Goal: Task Accomplishment & Management: Use online tool/utility

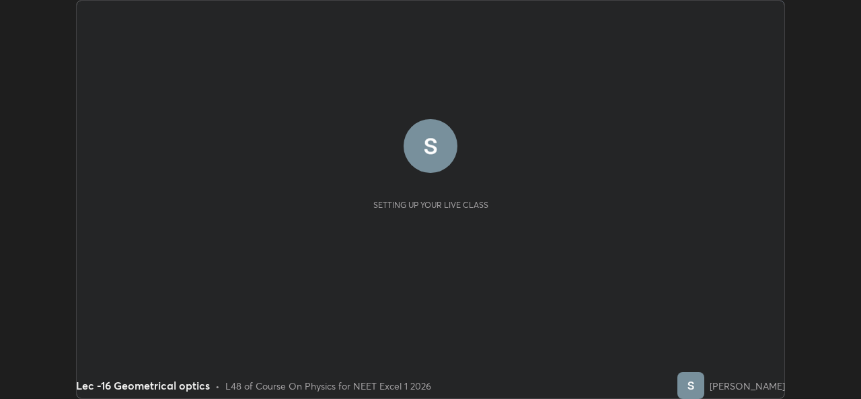
scroll to position [399, 861]
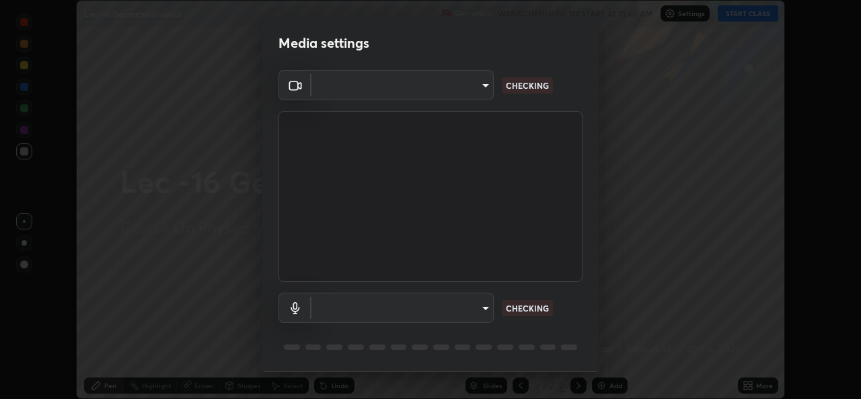
type input "78e73baf3d63bceb4c45423e3c658d9595c8caa1ee6d34b79bc6d5c79dc82097"
type input "default"
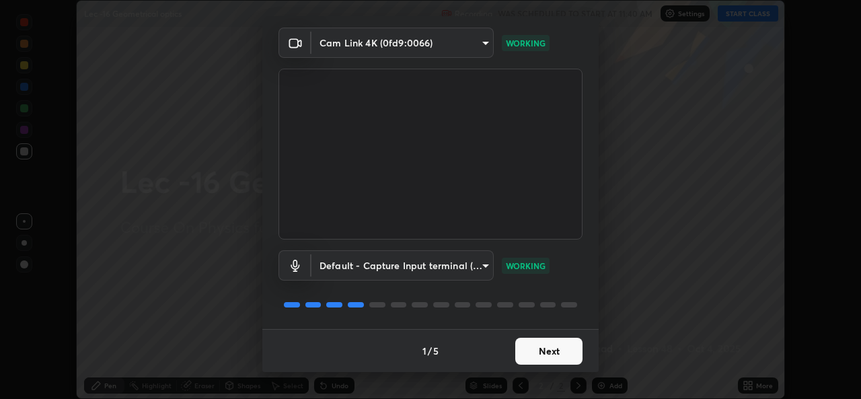
click at [535, 353] on button "Next" at bounding box center [549, 351] width 67 height 27
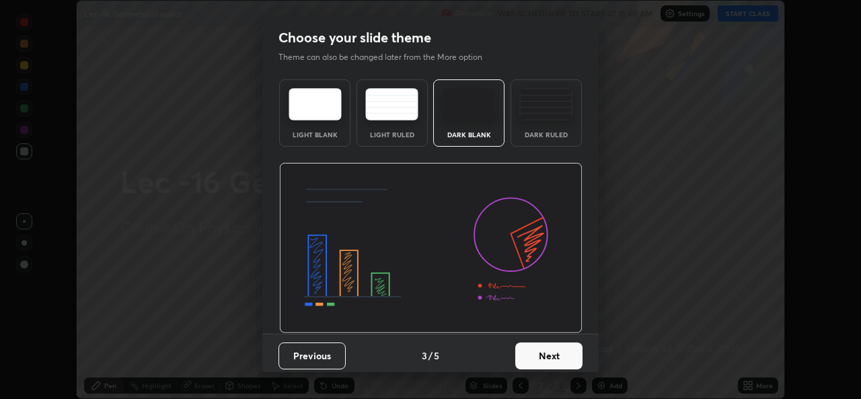
click at [536, 355] on button "Next" at bounding box center [549, 356] width 67 height 27
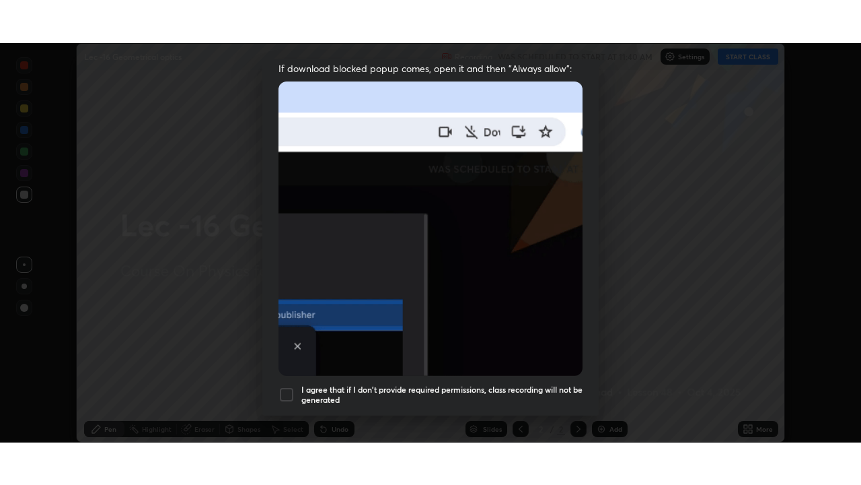
scroll to position [317, 0]
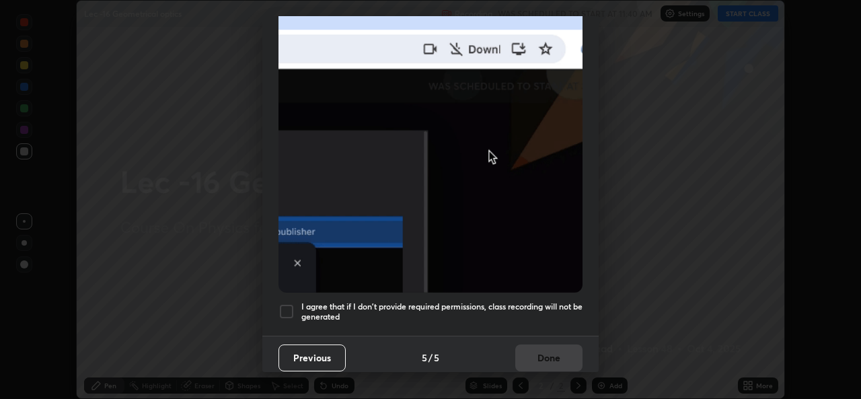
click at [284, 308] on div at bounding box center [287, 312] width 16 height 16
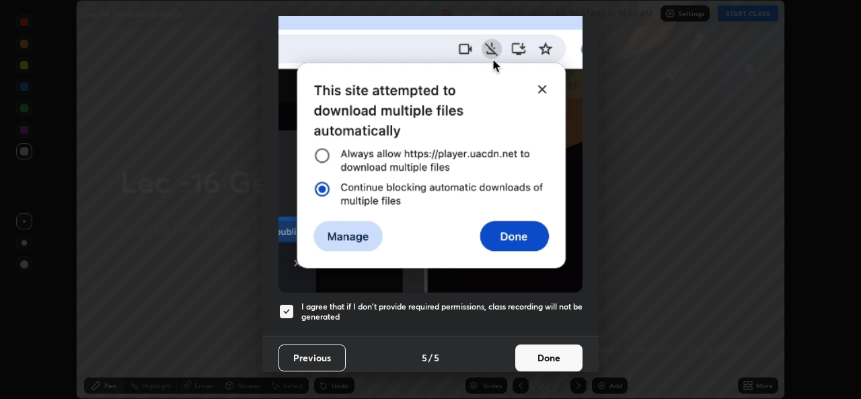
click at [528, 355] on button "Done" at bounding box center [549, 358] width 67 height 27
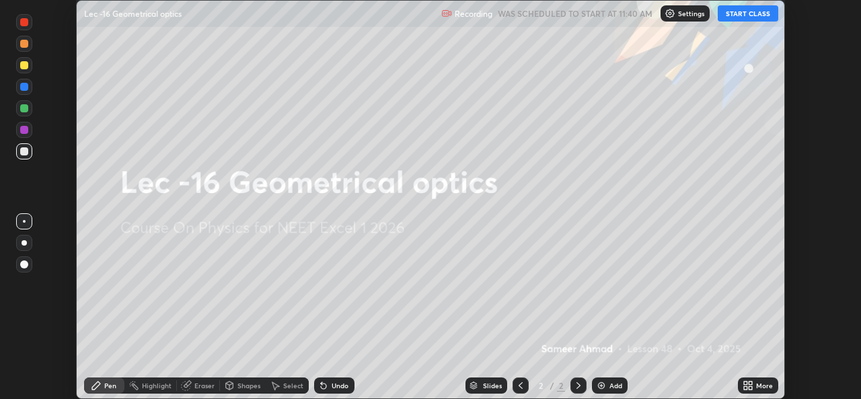
click at [744, 12] on button "START CLASS" at bounding box center [748, 13] width 61 height 16
click at [755, 387] on div "More" at bounding box center [758, 386] width 40 height 16
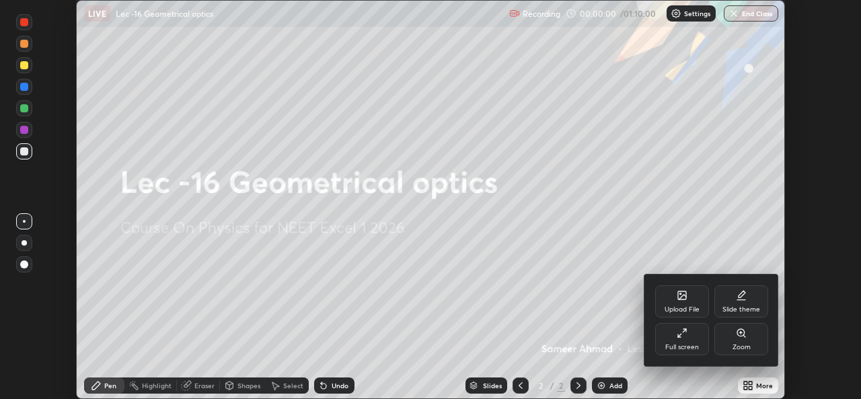
click at [686, 339] on div "Full screen" at bounding box center [683, 339] width 54 height 32
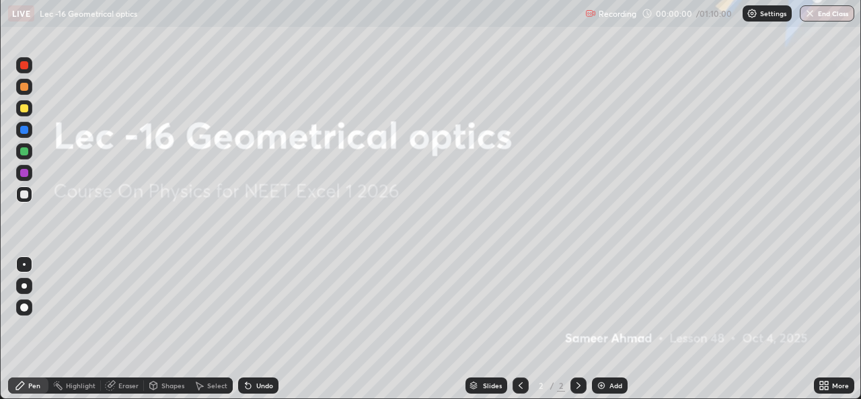
scroll to position [485, 861]
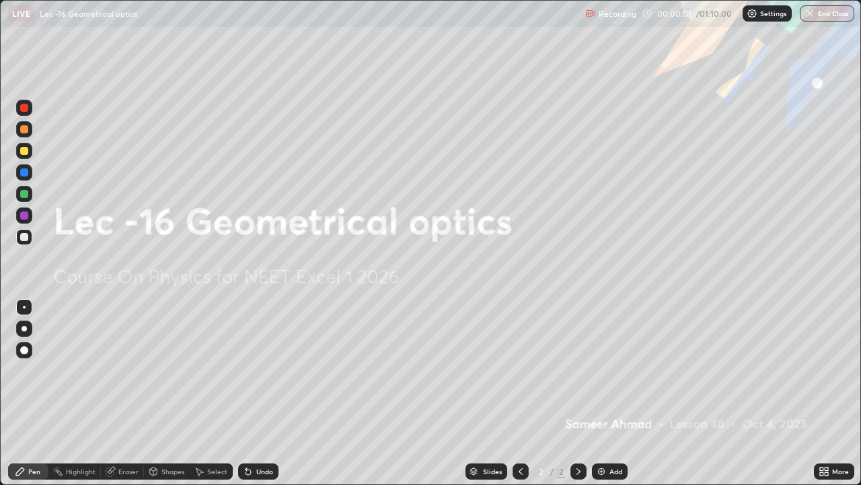
click at [616, 398] on div "Add" at bounding box center [616, 471] width 13 height 7
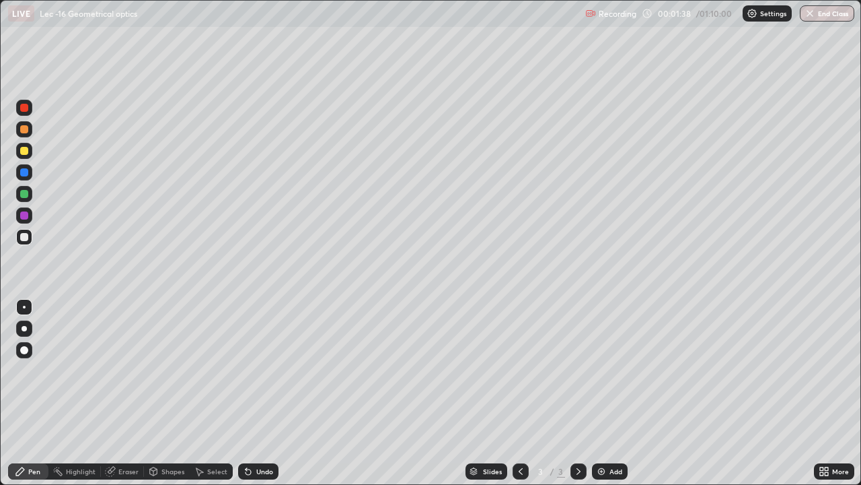
click at [267, 398] on div "Undo" at bounding box center [264, 471] width 17 height 7
click at [251, 398] on icon at bounding box center [248, 471] width 11 height 11
click at [168, 398] on div "Shapes" at bounding box center [167, 471] width 46 height 16
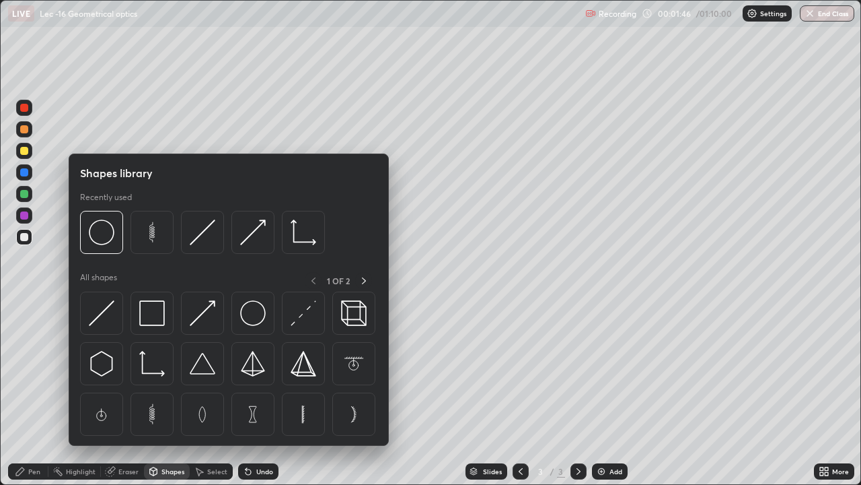
click at [125, 398] on div "Eraser" at bounding box center [122, 471] width 43 height 16
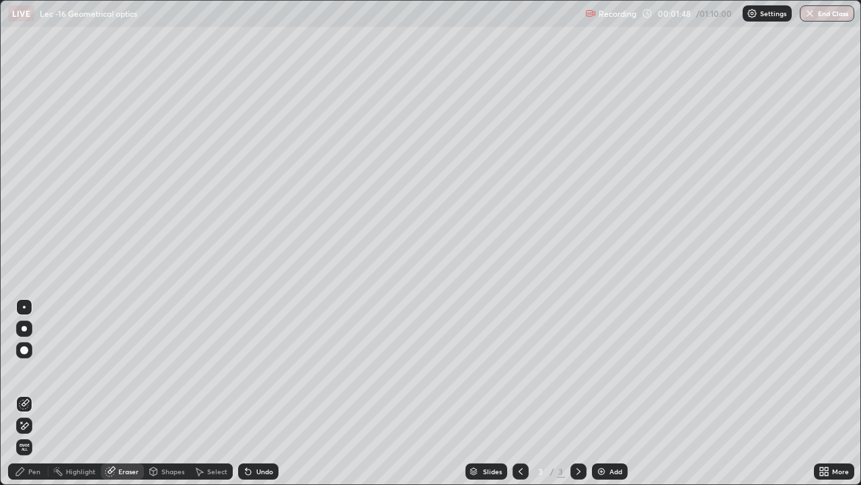
click at [31, 398] on div "Pen" at bounding box center [34, 471] width 12 height 7
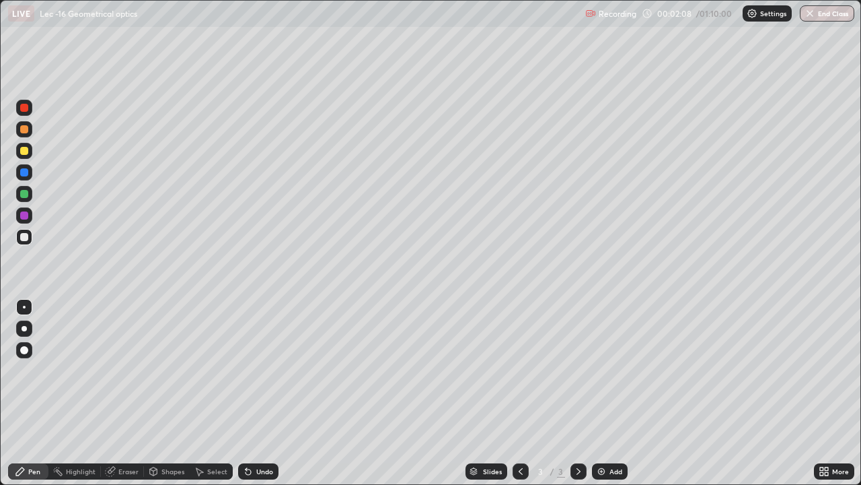
click at [212, 398] on div "Select" at bounding box center [211, 471] width 43 height 16
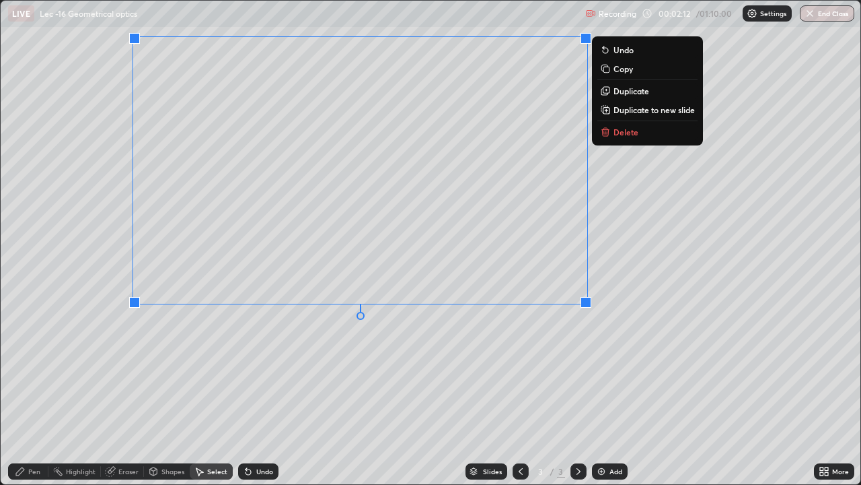
click at [629, 107] on p "Duplicate to new slide" at bounding box center [654, 109] width 81 height 11
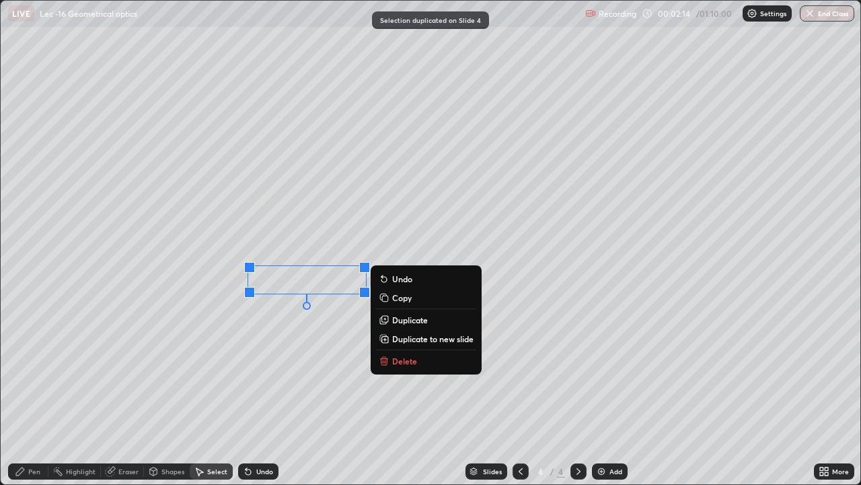
click at [412, 361] on p "Delete" at bounding box center [404, 360] width 25 height 11
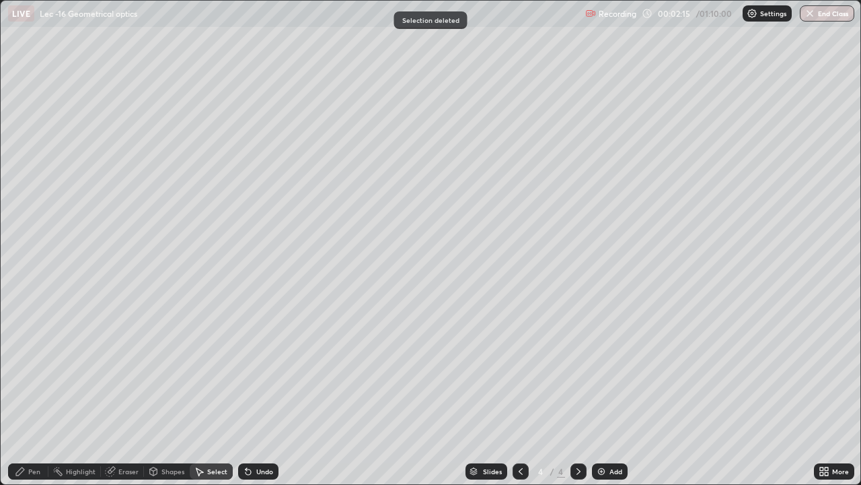
click at [28, 398] on div "Pen" at bounding box center [34, 471] width 12 height 7
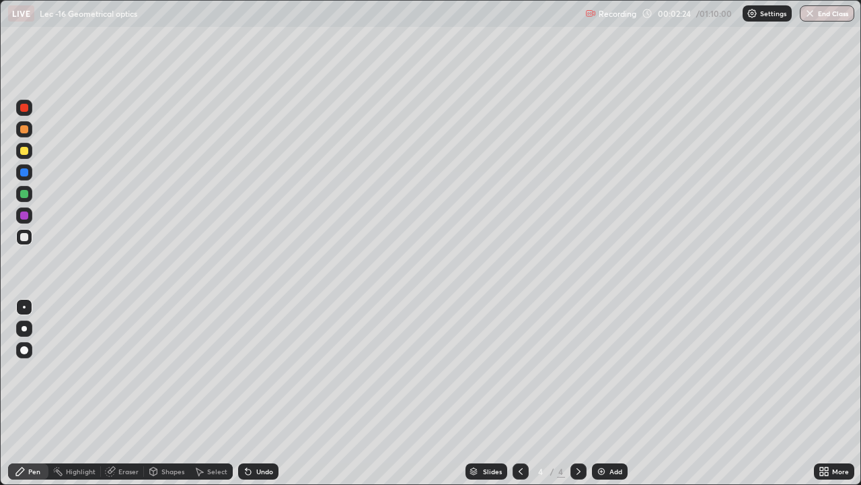
click at [514, 398] on div at bounding box center [521, 471] width 16 height 16
click at [577, 398] on icon at bounding box center [578, 471] width 11 height 11
click at [209, 398] on div "Select" at bounding box center [217, 471] width 20 height 7
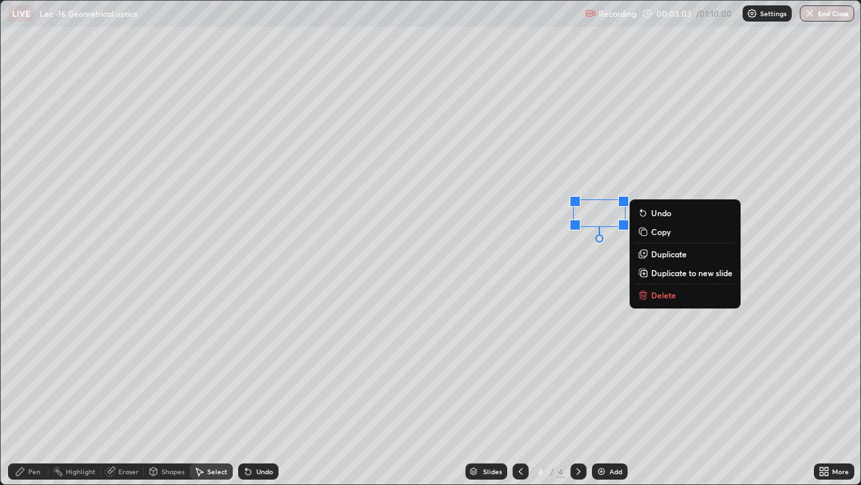
click at [659, 295] on p "Delete" at bounding box center [663, 294] width 25 height 11
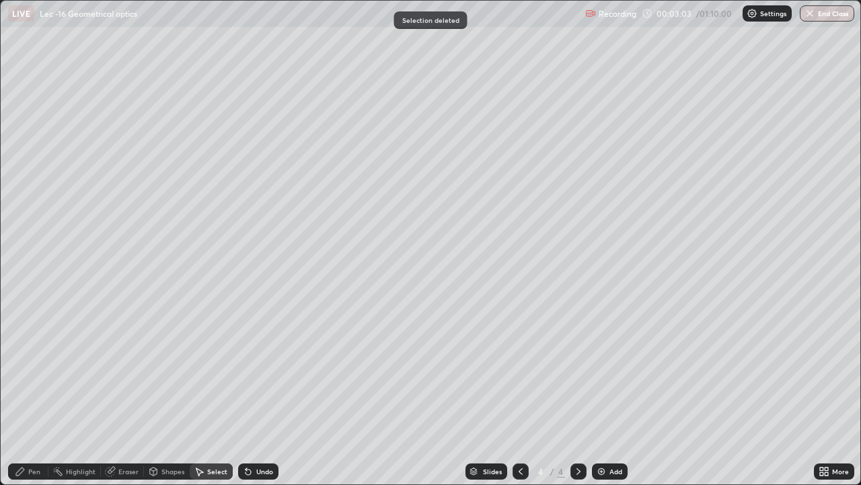
click at [26, 398] on div "Pen" at bounding box center [28, 471] width 40 height 16
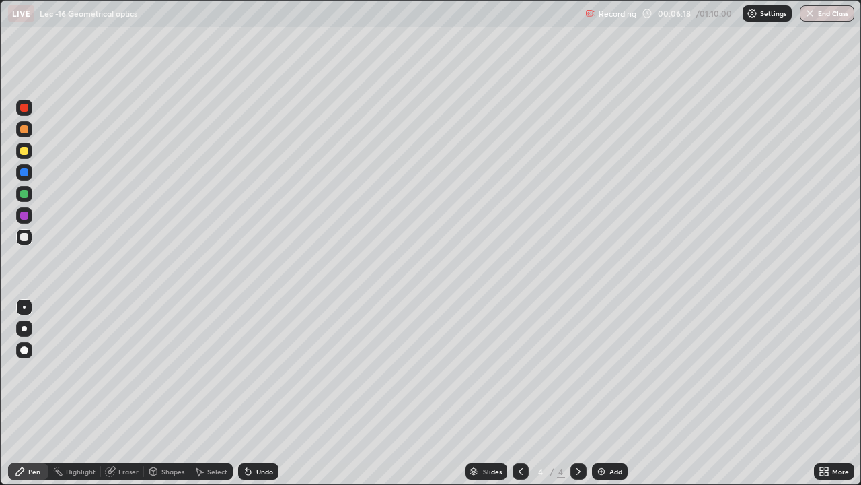
click at [256, 398] on div "Undo" at bounding box center [264, 471] width 17 height 7
click at [257, 398] on div "Undo" at bounding box center [264, 471] width 17 height 7
click at [236, 398] on div "Undo" at bounding box center [256, 471] width 46 height 27
click at [224, 398] on div "Select" at bounding box center [211, 471] width 43 height 27
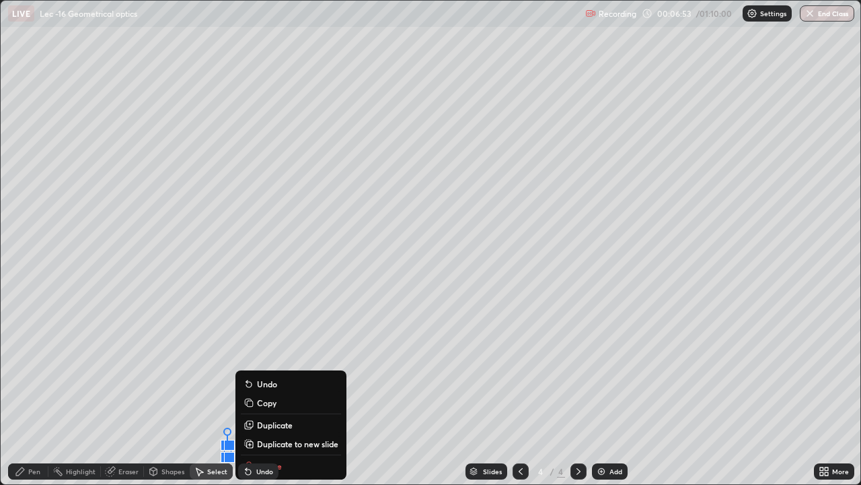
click at [230, 398] on div at bounding box center [229, 444] width 11 height 11
click at [36, 398] on div "Pen" at bounding box center [34, 471] width 12 height 7
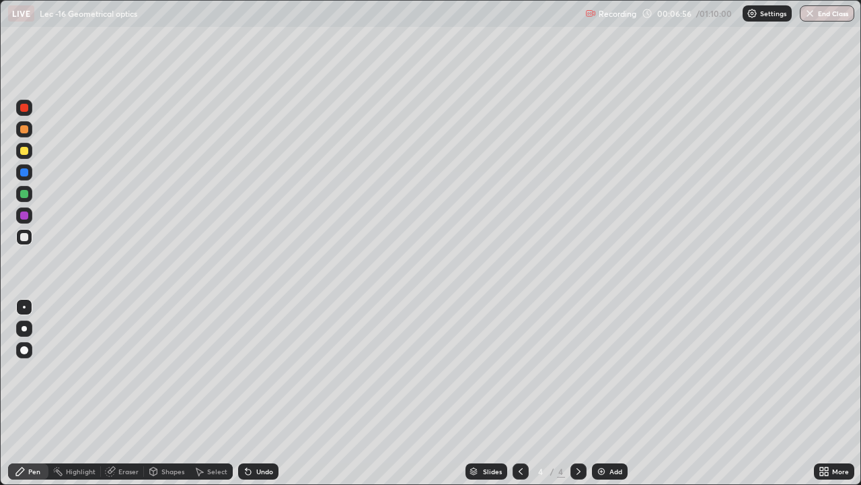
click at [252, 398] on div "Undo" at bounding box center [258, 471] width 40 height 16
click at [606, 398] on div "Add" at bounding box center [610, 471] width 36 height 16
click at [516, 398] on icon at bounding box center [521, 471] width 11 height 11
click at [577, 398] on icon at bounding box center [578, 471] width 11 height 11
click at [256, 398] on div "Undo" at bounding box center [264, 471] width 17 height 7
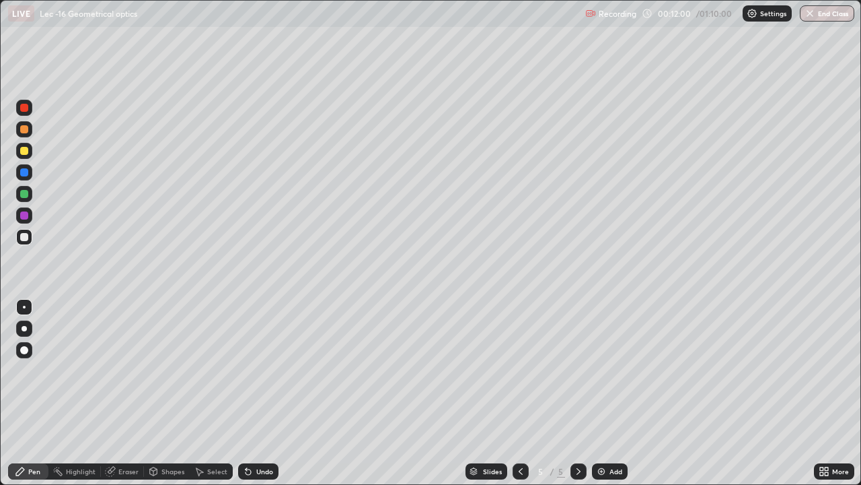
click at [610, 398] on div "Add" at bounding box center [616, 471] width 13 height 7
click at [258, 398] on div "Undo" at bounding box center [264, 471] width 17 height 7
click at [129, 398] on div "Eraser" at bounding box center [128, 471] width 20 height 7
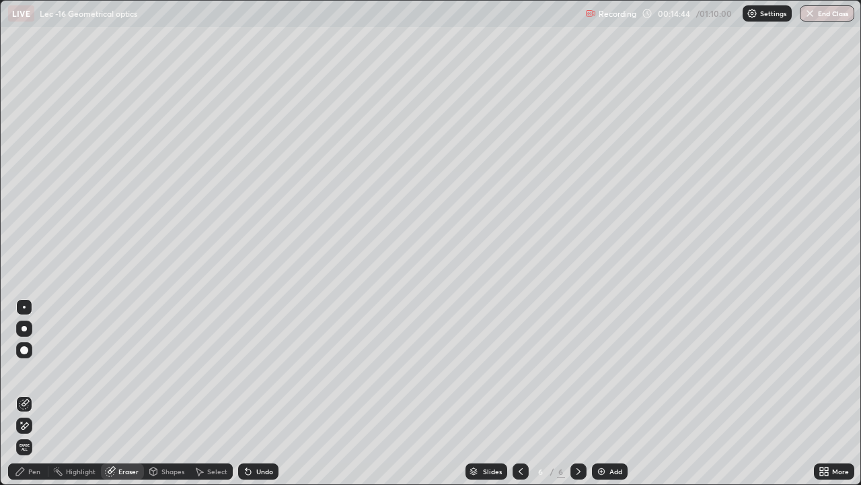
click at [618, 398] on div "Add" at bounding box center [616, 471] width 13 height 7
click at [30, 398] on div "Pen" at bounding box center [34, 471] width 12 height 7
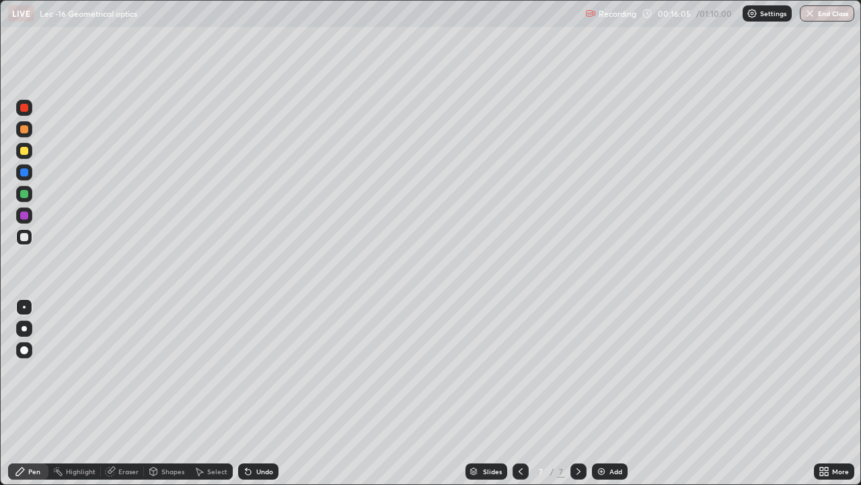
click at [252, 398] on div "Undo" at bounding box center [258, 471] width 40 height 16
click at [256, 398] on div "Undo" at bounding box center [264, 471] width 17 height 7
click at [251, 398] on icon at bounding box center [248, 471] width 11 height 11
click at [267, 398] on div "Undo" at bounding box center [258, 471] width 40 height 16
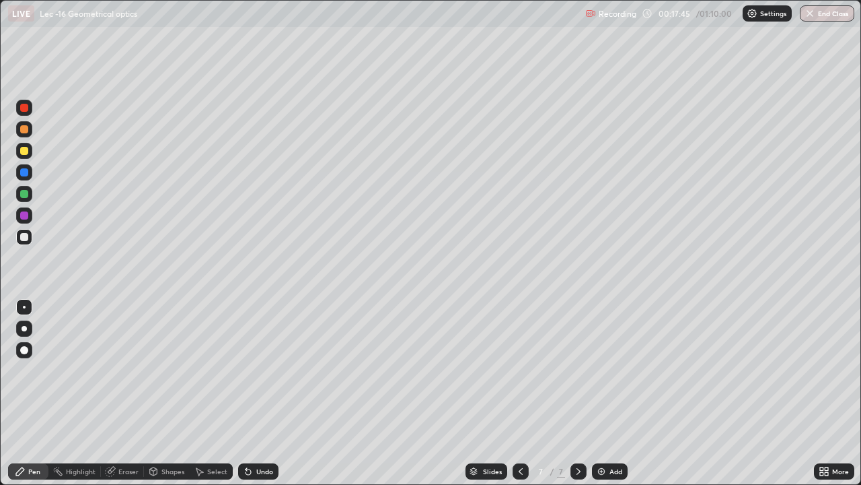
click at [211, 398] on div "Select" at bounding box center [217, 471] width 20 height 7
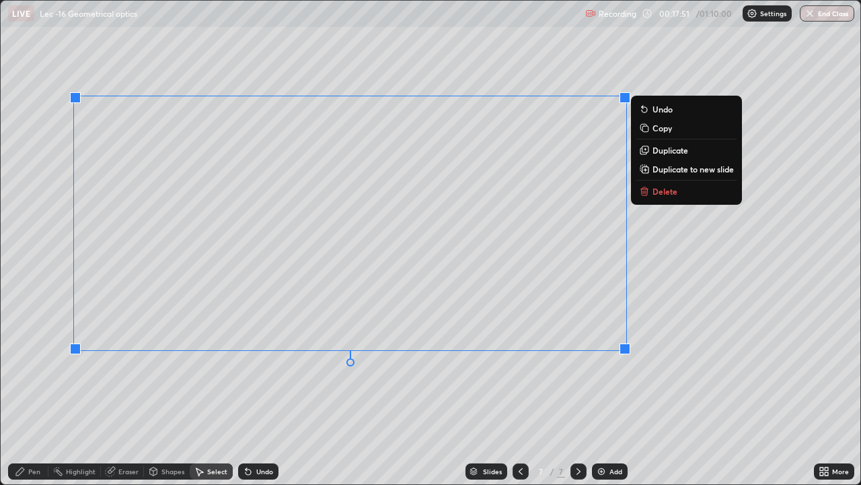
click at [32, 398] on div "Pen" at bounding box center [28, 471] width 40 height 16
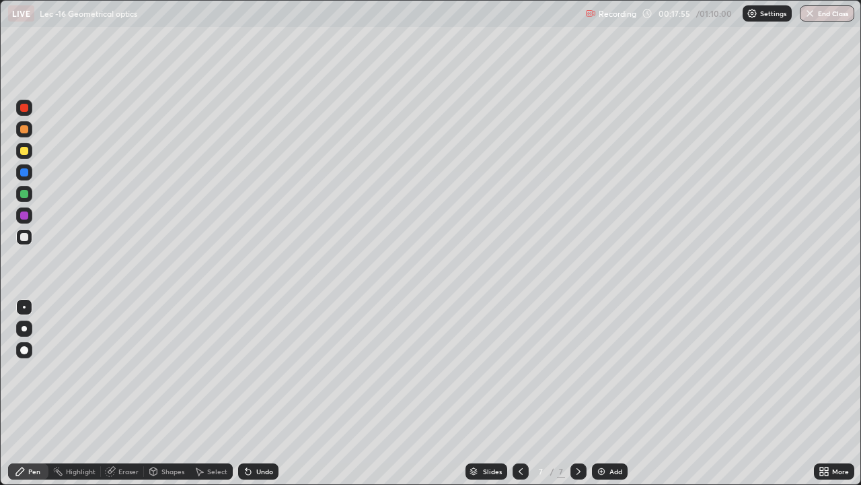
click at [209, 398] on div "Select" at bounding box center [217, 471] width 20 height 7
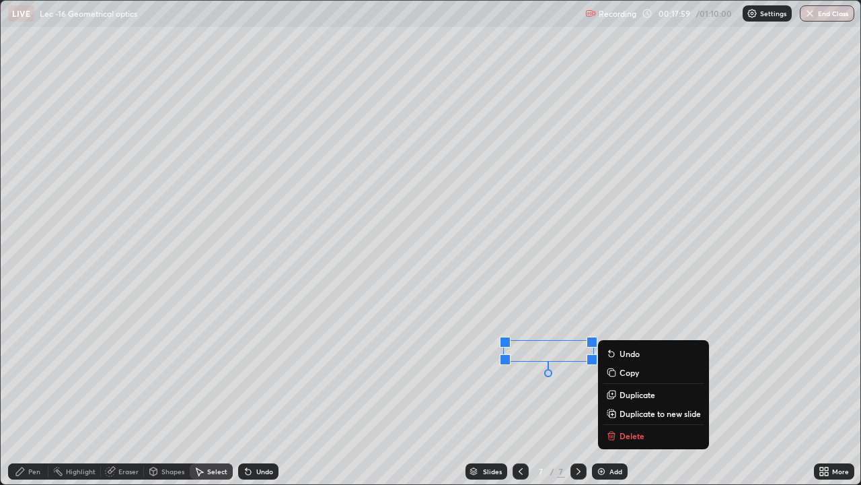
click at [32, 398] on div "Pen" at bounding box center [34, 471] width 12 height 7
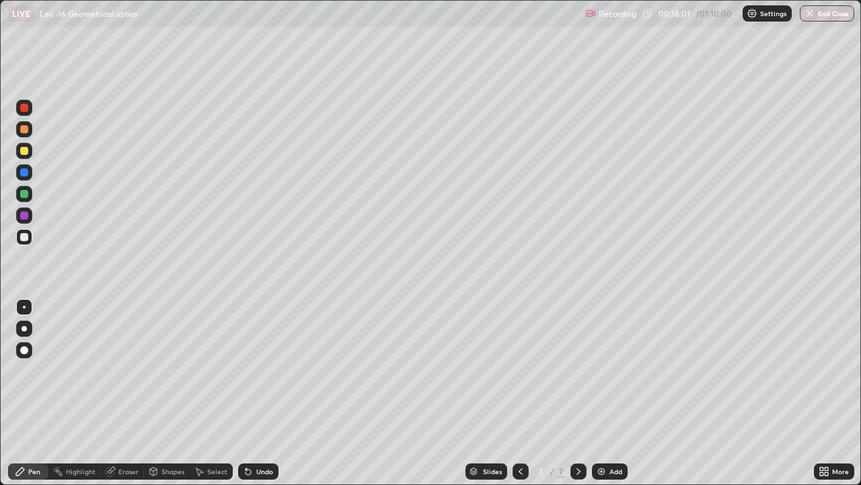
click at [123, 398] on div "Eraser" at bounding box center [128, 471] width 20 height 7
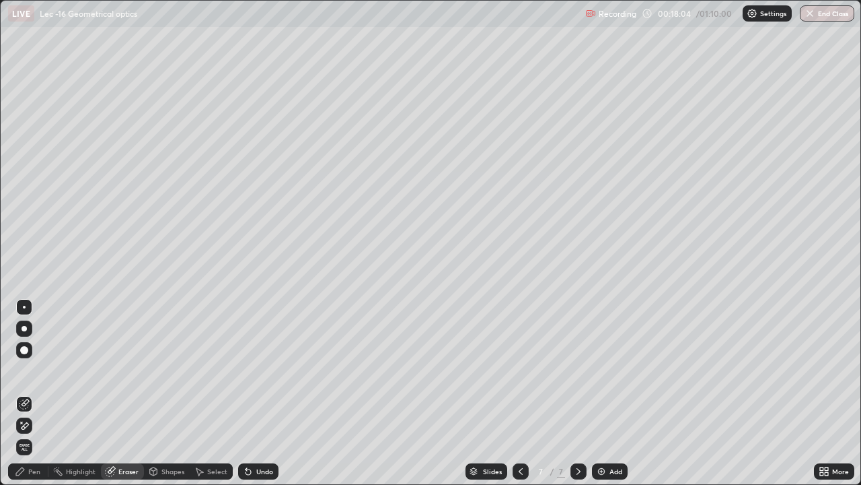
click at [29, 398] on div "Pen" at bounding box center [34, 471] width 12 height 7
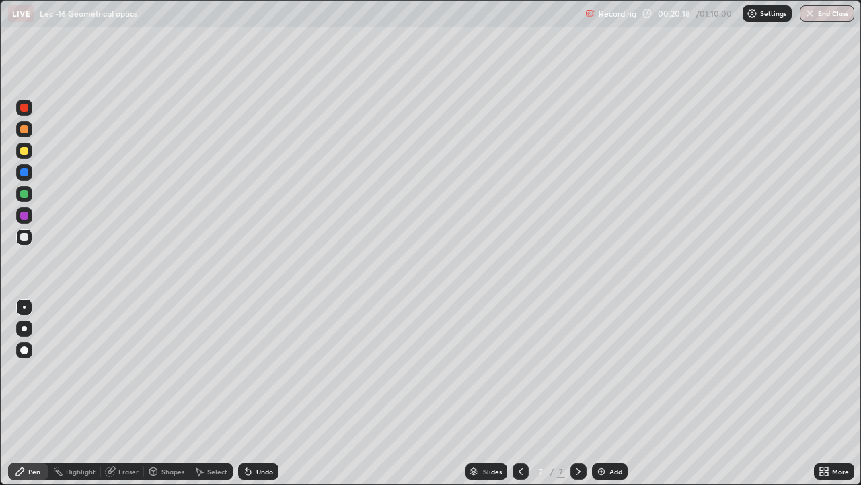
click at [127, 398] on div "Eraser" at bounding box center [128, 471] width 20 height 7
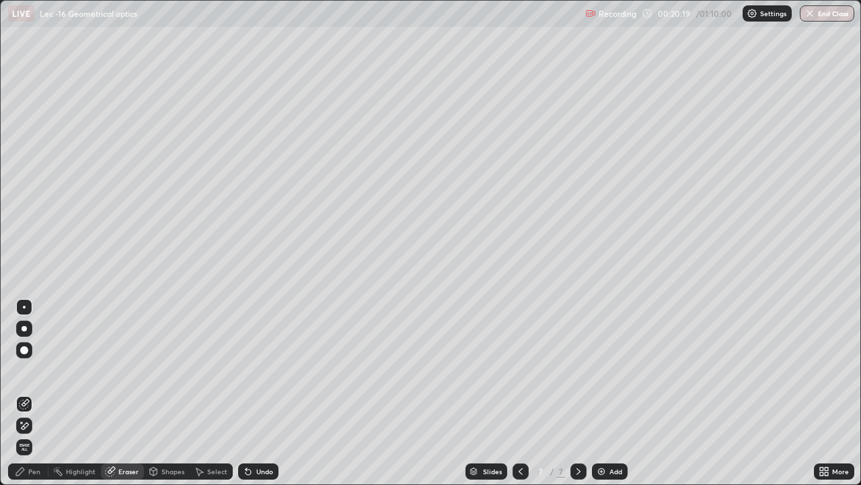
click at [258, 398] on div "Undo" at bounding box center [264, 471] width 17 height 7
click at [22, 398] on icon at bounding box center [20, 471] width 11 height 11
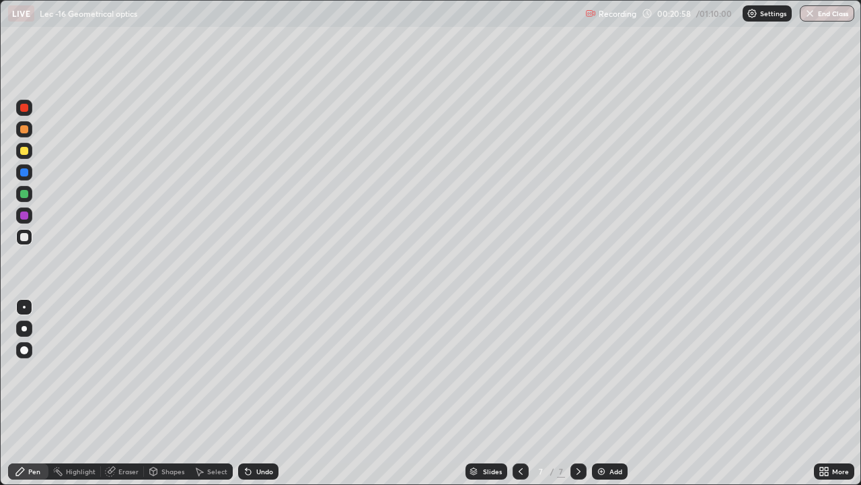
click at [125, 398] on div "Eraser" at bounding box center [128, 471] width 20 height 7
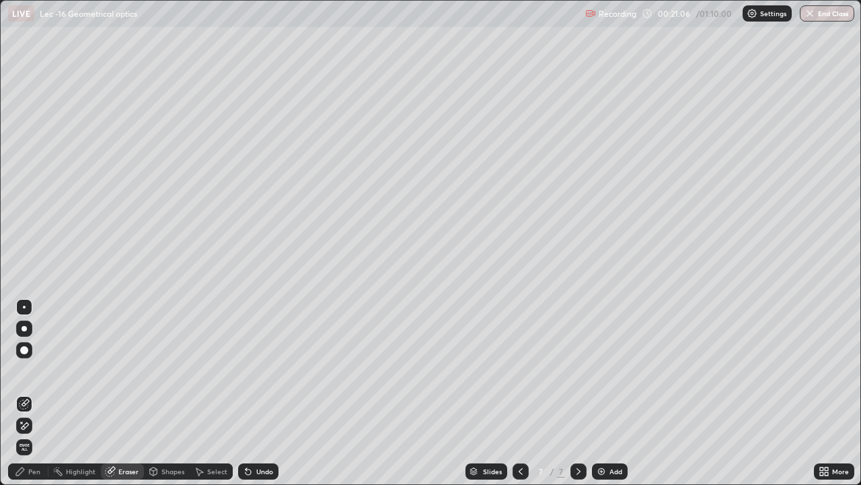
click at [24, 398] on icon at bounding box center [20, 471] width 11 height 11
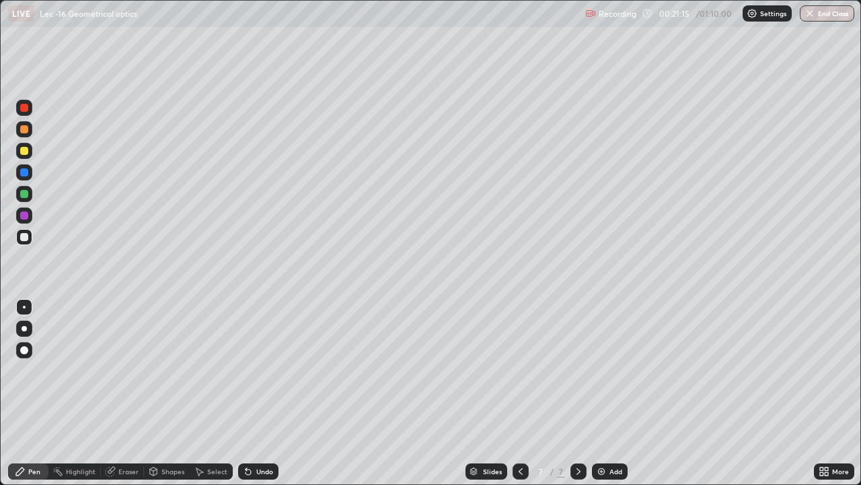
click at [205, 398] on div "Select" at bounding box center [211, 471] width 43 height 16
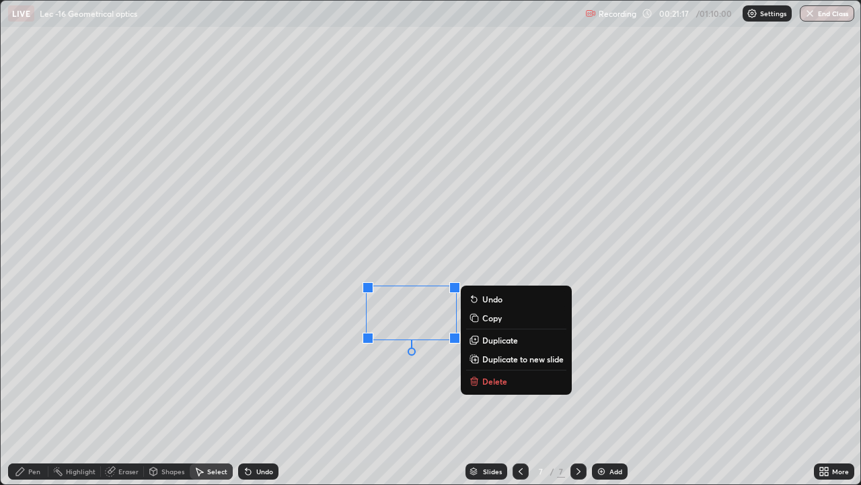
click at [22, 398] on icon at bounding box center [20, 471] width 11 height 11
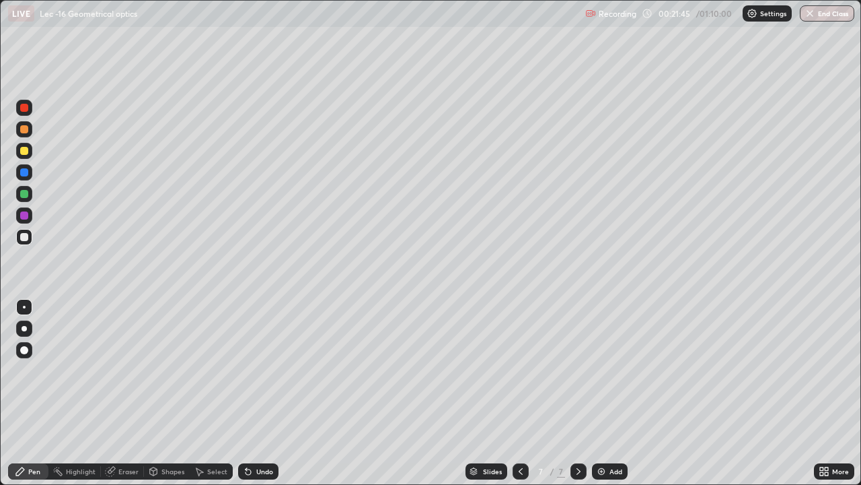
click at [116, 398] on div "Eraser" at bounding box center [122, 471] width 43 height 16
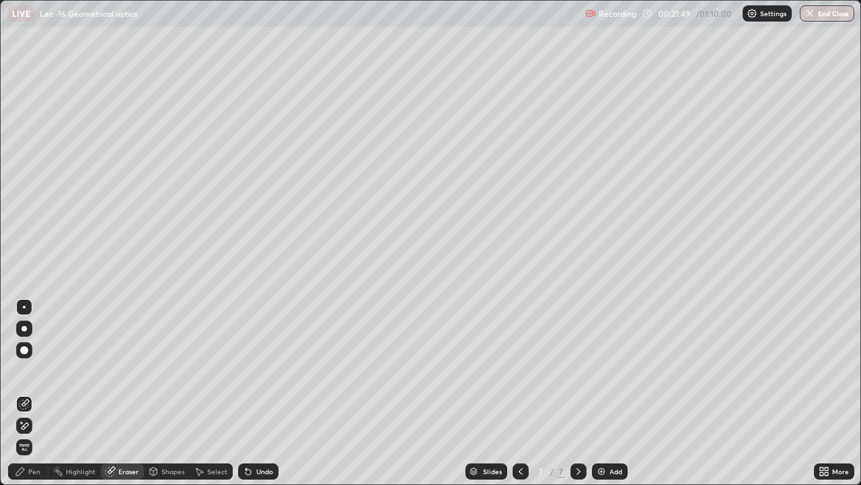
click at [19, 398] on icon at bounding box center [20, 471] width 8 height 8
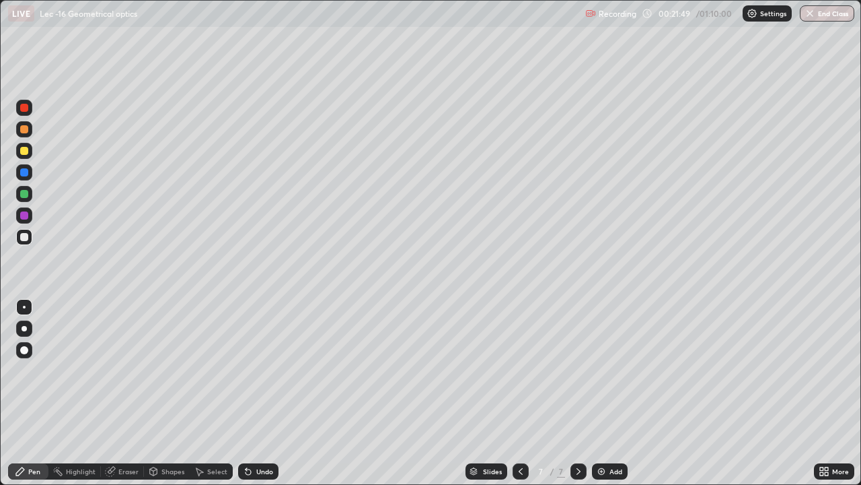
click at [24, 242] on div at bounding box center [24, 237] width 16 height 16
click at [267, 398] on div "Undo" at bounding box center [264, 471] width 17 height 7
click at [616, 398] on div "Add" at bounding box center [616, 471] width 13 height 7
click at [519, 398] on icon at bounding box center [521, 471] width 11 height 11
click at [576, 398] on icon at bounding box center [578, 471] width 11 height 11
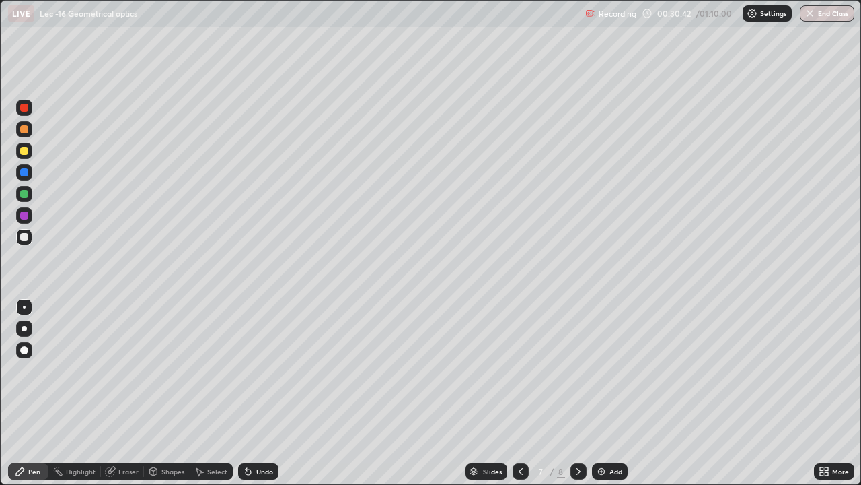
click at [577, 398] on icon at bounding box center [579, 471] width 4 height 7
click at [610, 398] on div "Add" at bounding box center [616, 471] width 13 height 7
click at [517, 398] on icon at bounding box center [521, 471] width 11 height 11
click at [519, 398] on icon at bounding box center [521, 471] width 4 height 7
click at [262, 398] on div "Undo" at bounding box center [264, 471] width 17 height 7
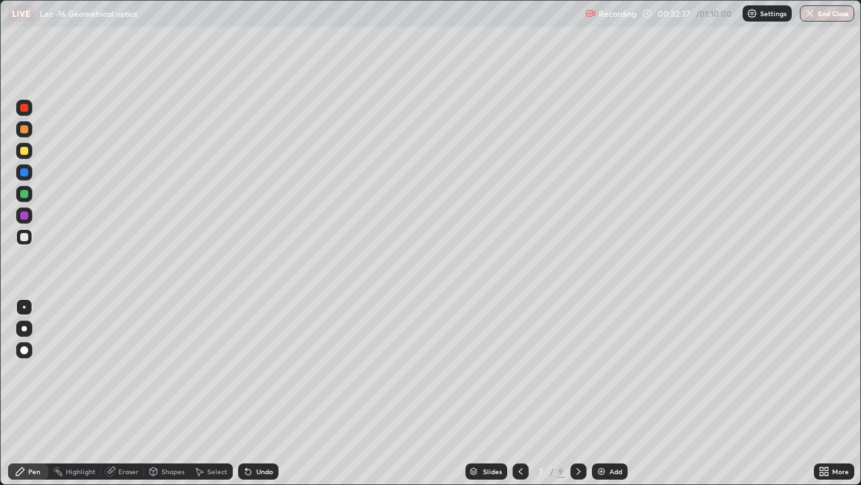
click at [576, 398] on div at bounding box center [579, 471] width 16 height 16
click at [577, 398] on icon at bounding box center [579, 471] width 4 height 7
click at [596, 398] on div "Add" at bounding box center [610, 471] width 36 height 16
click at [23, 192] on div at bounding box center [24, 194] width 8 height 8
click at [23, 238] on div at bounding box center [24, 237] width 8 height 8
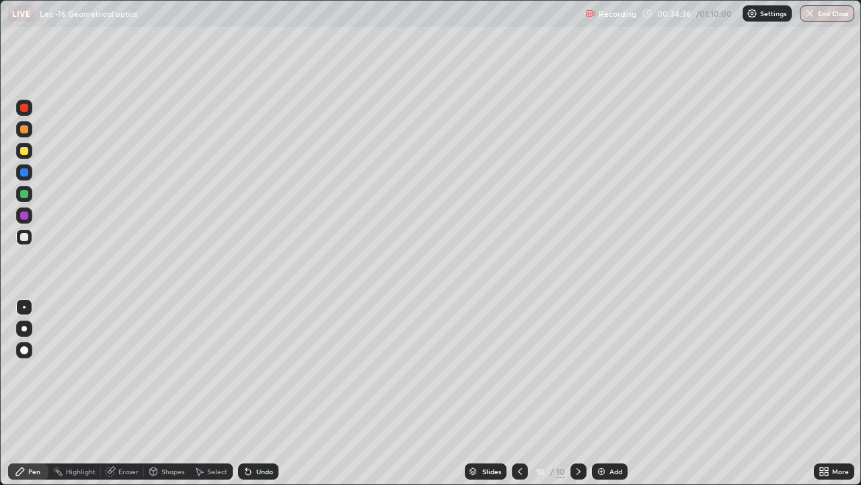
click at [261, 398] on div "Undo" at bounding box center [258, 471] width 40 height 16
click at [120, 398] on div "Eraser" at bounding box center [128, 471] width 20 height 7
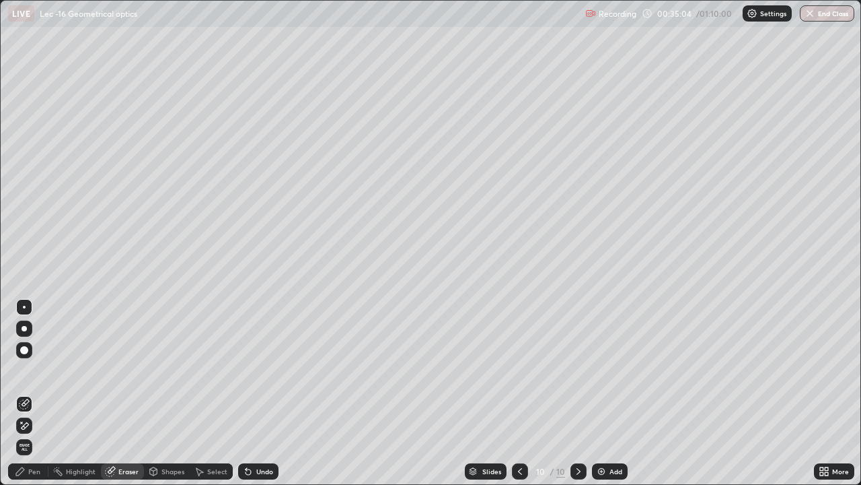
click at [25, 398] on div "Pen" at bounding box center [28, 471] width 40 height 16
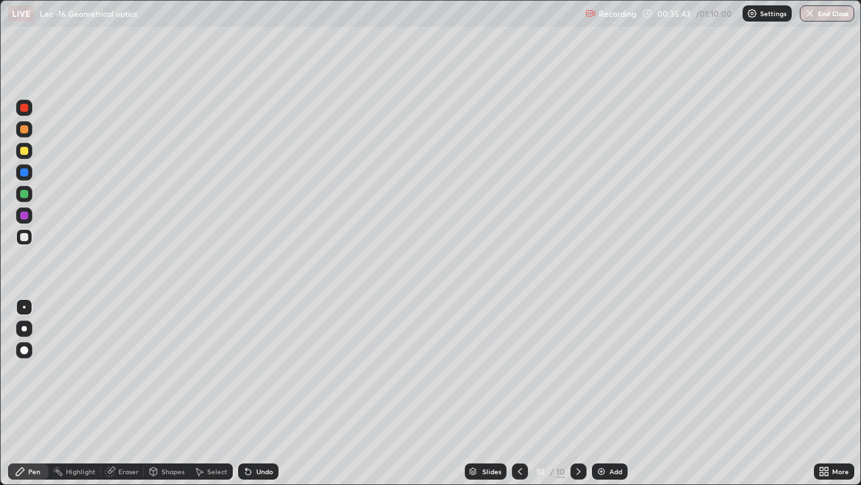
click at [259, 398] on div "Undo" at bounding box center [264, 471] width 17 height 7
click at [620, 398] on div "Add" at bounding box center [616, 471] width 13 height 7
click at [518, 398] on icon at bounding box center [521, 471] width 11 height 11
click at [577, 398] on icon at bounding box center [578, 471] width 11 height 11
click at [610, 398] on div "Add" at bounding box center [616, 471] width 13 height 7
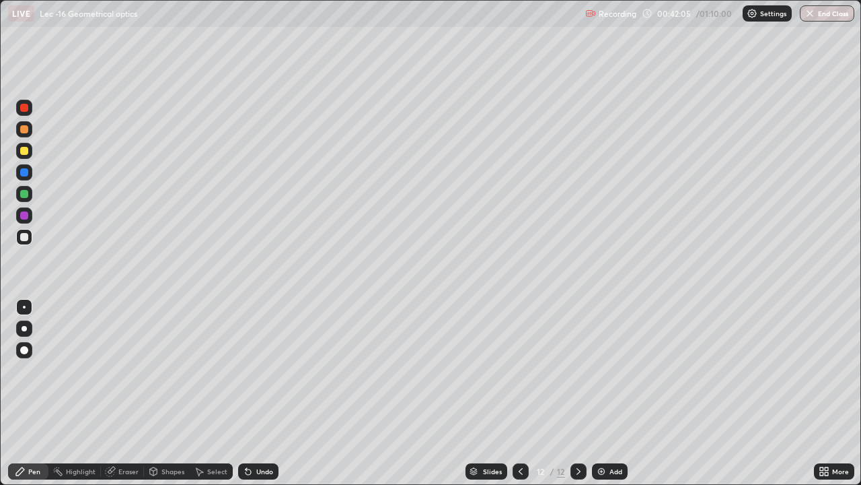
click at [526, 398] on div at bounding box center [521, 471] width 16 height 16
click at [516, 398] on icon at bounding box center [521, 471] width 11 height 11
click at [571, 398] on div at bounding box center [579, 471] width 16 height 16
click at [573, 398] on icon at bounding box center [578, 471] width 11 height 11
click at [571, 398] on div at bounding box center [579, 471] width 16 height 16
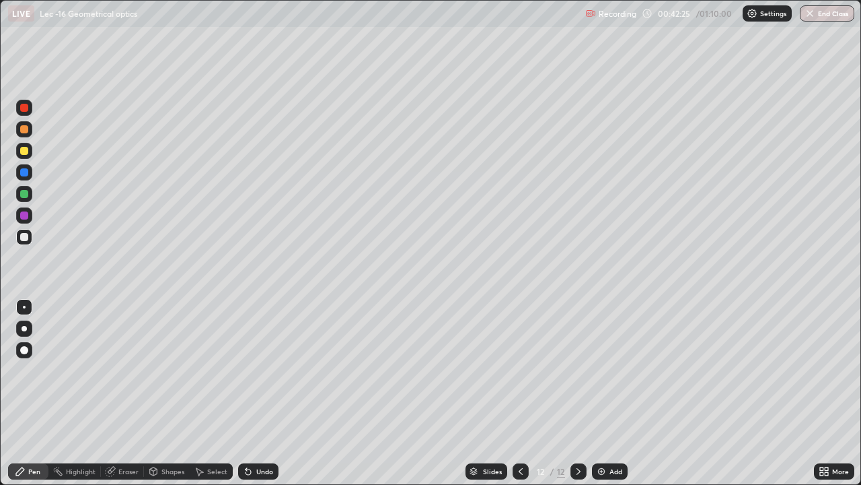
click at [612, 398] on div "Add" at bounding box center [610, 471] width 36 height 16
click at [519, 398] on icon at bounding box center [521, 471] width 4 height 7
click at [514, 398] on div at bounding box center [521, 471] width 16 height 16
click at [571, 398] on div at bounding box center [579, 471] width 16 height 16
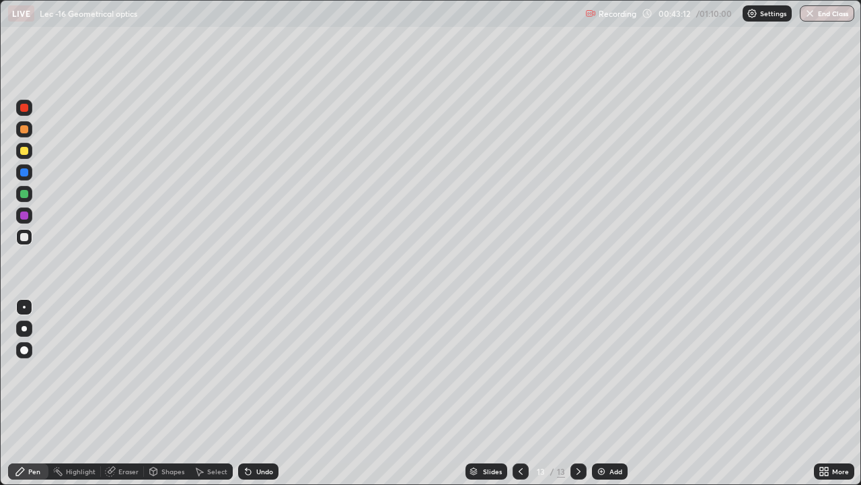
click at [23, 195] on div at bounding box center [24, 194] width 8 height 8
click at [26, 240] on div at bounding box center [24, 237] width 8 height 8
click at [614, 398] on div "Add" at bounding box center [610, 471] width 36 height 16
click at [520, 398] on icon at bounding box center [521, 471] width 11 height 11
click at [578, 398] on icon at bounding box center [579, 471] width 4 height 7
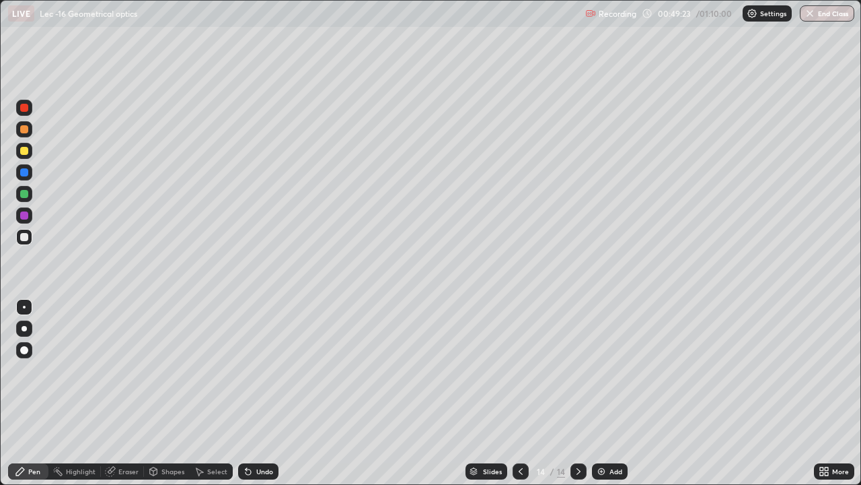
click at [520, 398] on icon at bounding box center [521, 471] width 11 height 11
click at [577, 398] on icon at bounding box center [578, 471] width 11 height 11
click at [217, 398] on div "Select" at bounding box center [217, 471] width 20 height 7
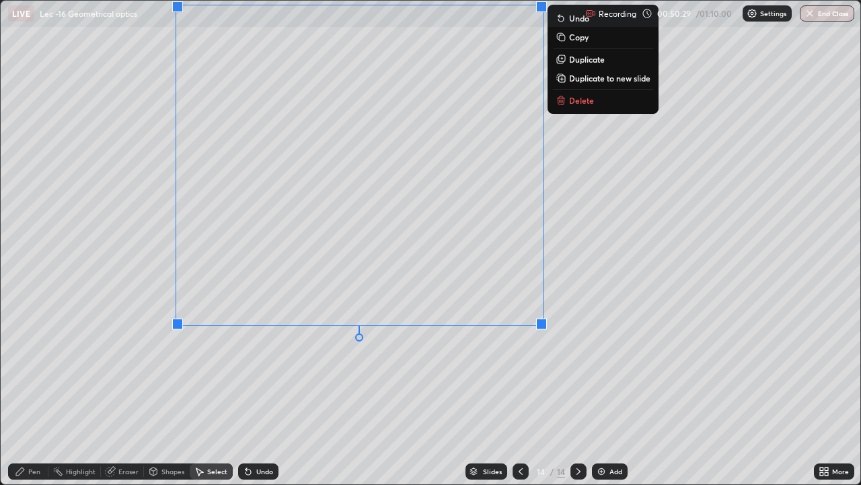
click at [30, 398] on div "Pen" at bounding box center [28, 471] width 40 height 16
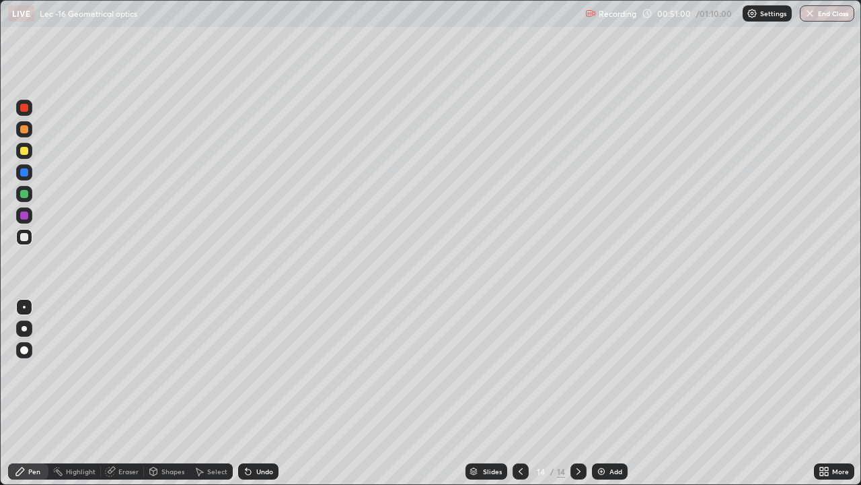
click at [525, 398] on div at bounding box center [521, 471] width 16 height 16
click at [577, 398] on icon at bounding box center [579, 471] width 4 height 7
click at [603, 398] on img at bounding box center [601, 471] width 11 height 11
click at [215, 398] on div "Select" at bounding box center [217, 471] width 20 height 7
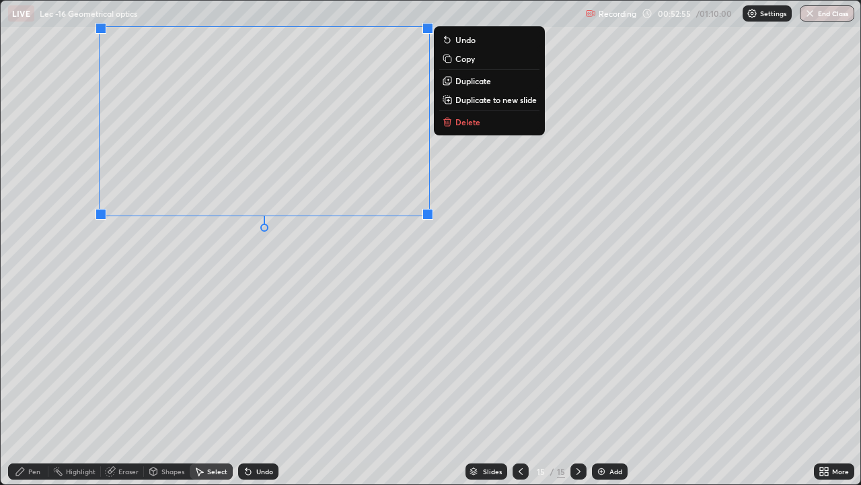
click at [15, 398] on icon at bounding box center [20, 471] width 11 height 11
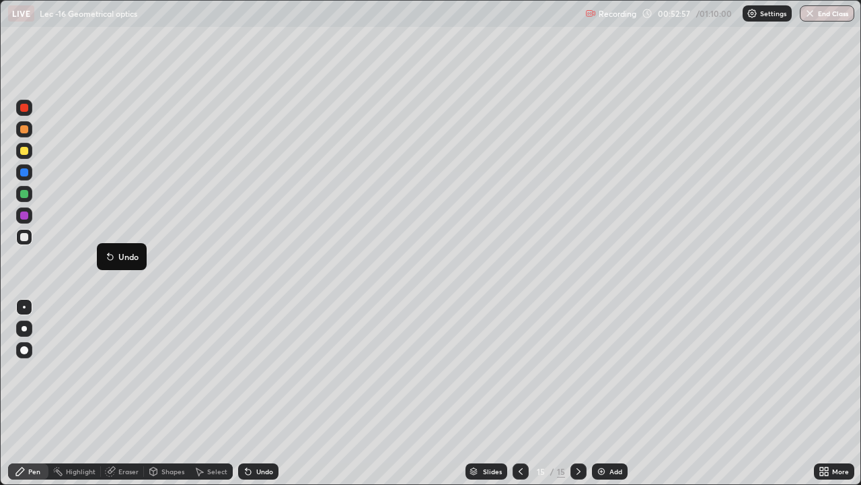
click at [108, 254] on icon at bounding box center [108, 253] width 1 height 1
click at [267, 398] on div "Undo" at bounding box center [264, 471] width 17 height 7
click at [212, 398] on div "Select" at bounding box center [217, 471] width 20 height 7
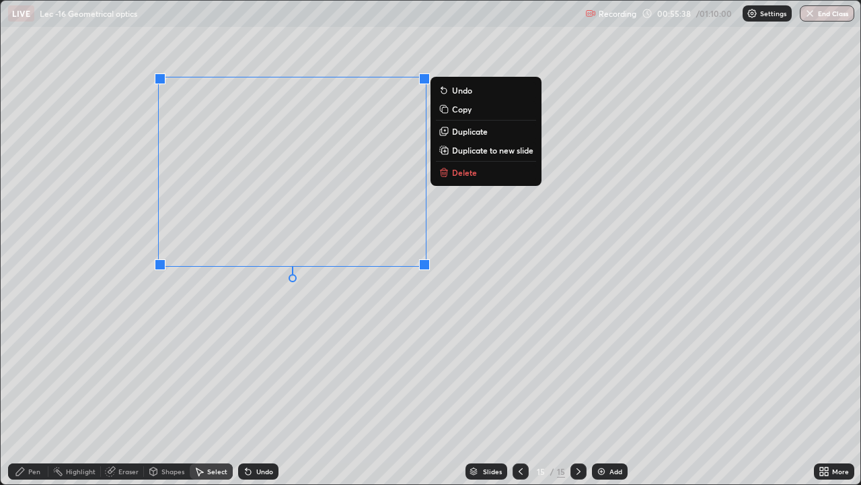
click at [494, 153] on p "Duplicate to new slide" at bounding box center [492, 150] width 81 height 11
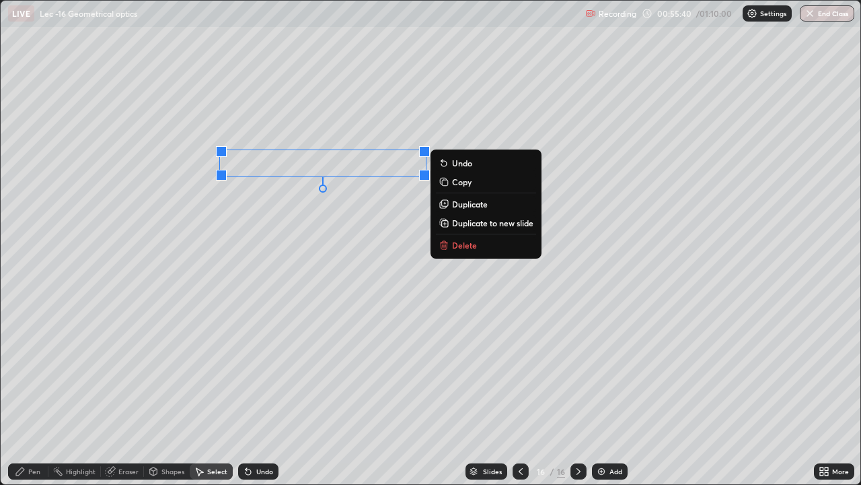
click at [460, 244] on p "Delete" at bounding box center [464, 245] width 25 height 11
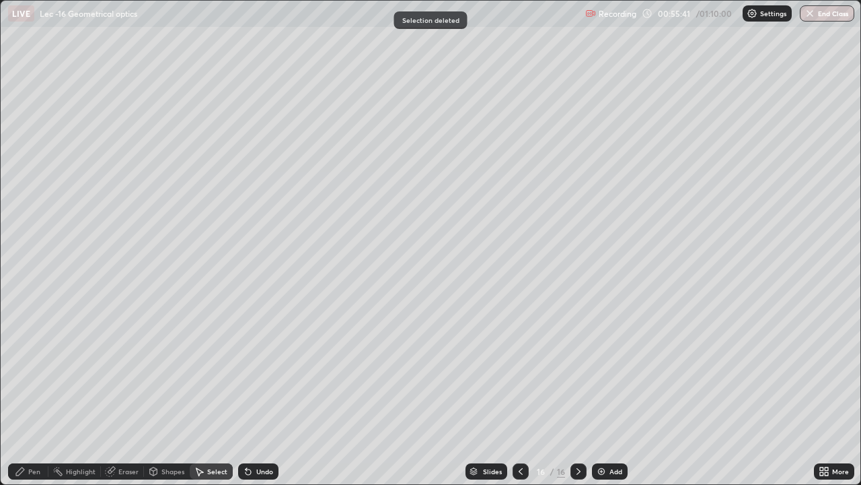
click at [20, 398] on icon at bounding box center [20, 471] width 8 height 8
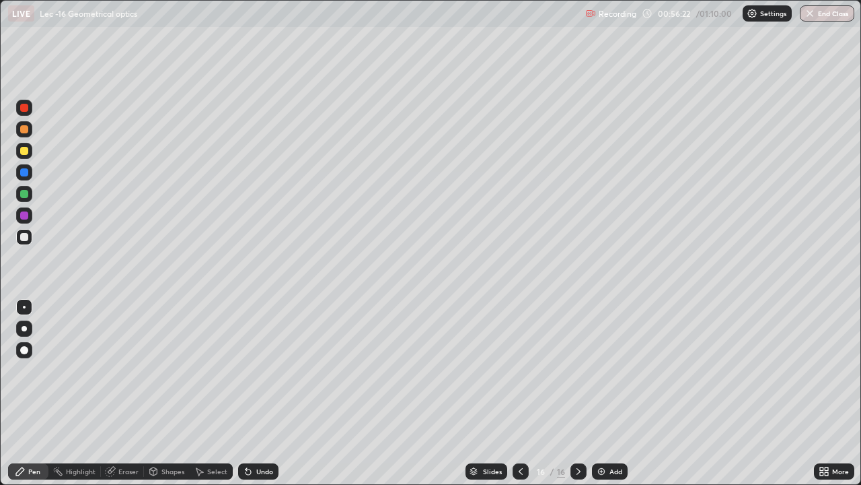
click at [254, 398] on div "Undo" at bounding box center [258, 471] width 40 height 16
click at [256, 398] on div "Undo" at bounding box center [264, 471] width 17 height 7
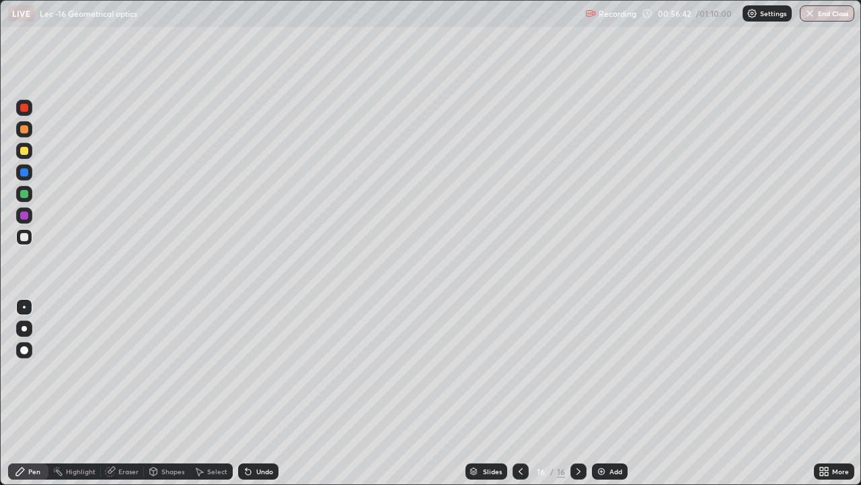
click at [258, 398] on div "Undo" at bounding box center [264, 471] width 17 height 7
click at [608, 398] on div "Add" at bounding box center [610, 471] width 36 height 16
click at [520, 398] on icon at bounding box center [521, 471] width 11 height 11
click at [579, 398] on icon at bounding box center [578, 471] width 11 height 11
click at [254, 398] on div "Undo" at bounding box center [258, 471] width 40 height 16
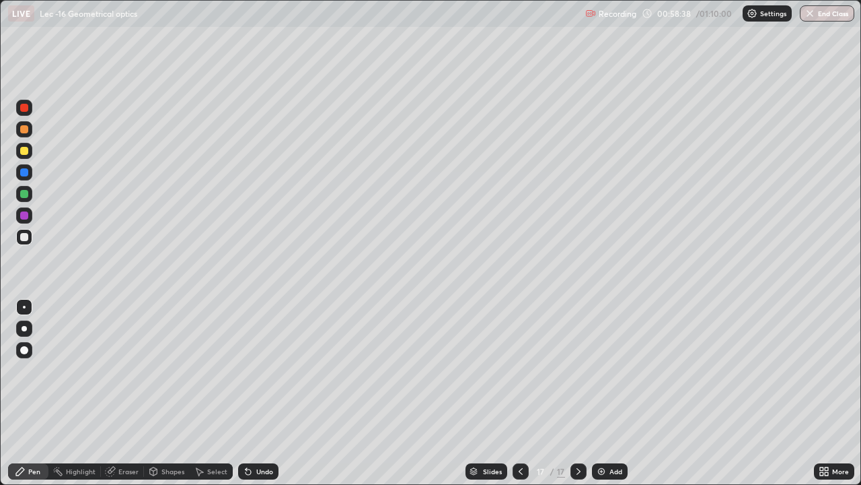
click at [520, 398] on icon at bounding box center [521, 471] width 11 height 11
click at [577, 398] on icon at bounding box center [578, 471] width 11 height 11
click at [613, 398] on div "Add" at bounding box center [616, 471] width 13 height 7
click at [268, 398] on div "Undo" at bounding box center [264, 471] width 17 height 7
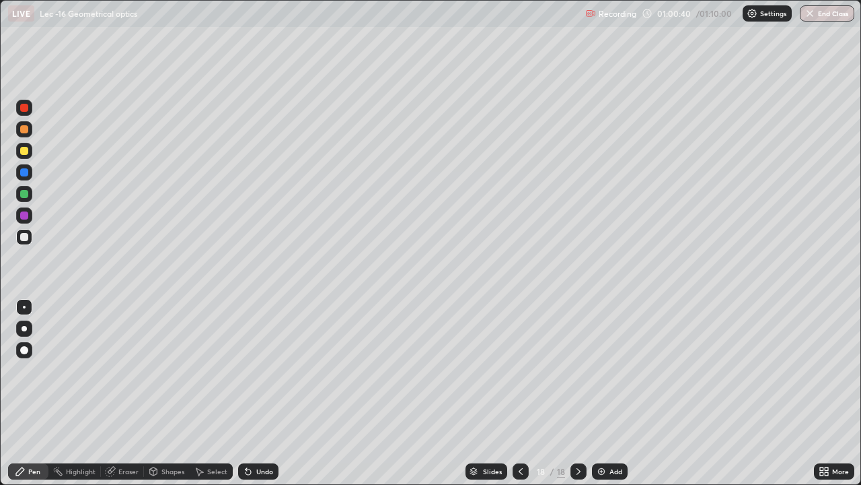
click at [268, 398] on div "Undo" at bounding box center [264, 471] width 17 height 7
click at [204, 398] on div "Select" at bounding box center [211, 471] width 43 height 16
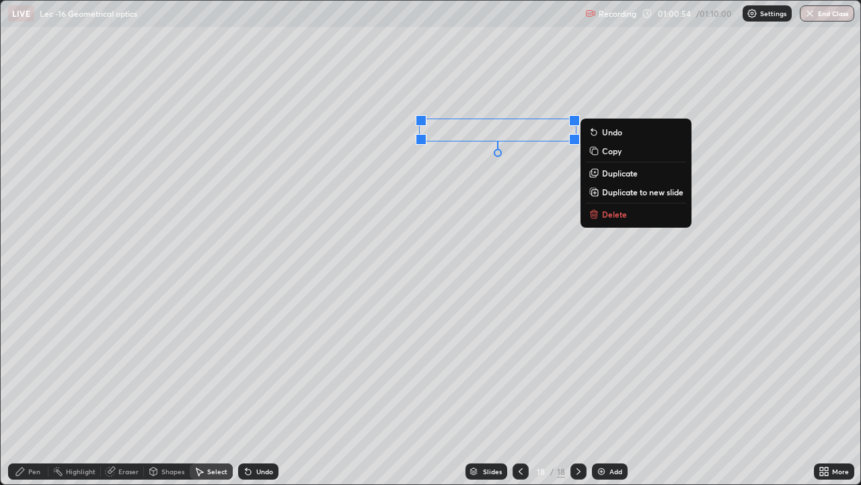
click at [24, 398] on icon at bounding box center [20, 471] width 11 height 11
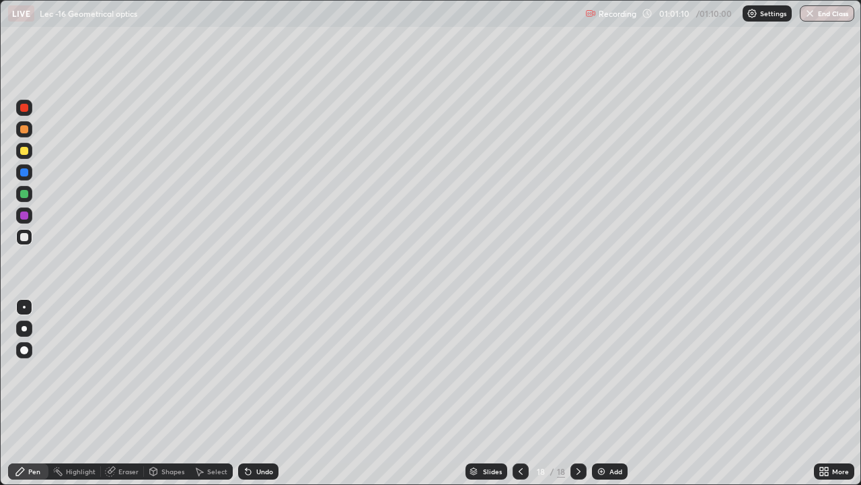
click at [610, 398] on div "Add" at bounding box center [616, 471] width 13 height 7
click at [257, 398] on div "Undo" at bounding box center [264, 471] width 17 height 7
click at [251, 398] on div "Undo" at bounding box center [258, 471] width 40 height 16
click at [22, 194] on div at bounding box center [24, 194] width 8 height 8
click at [118, 398] on div "Eraser" at bounding box center [128, 471] width 20 height 7
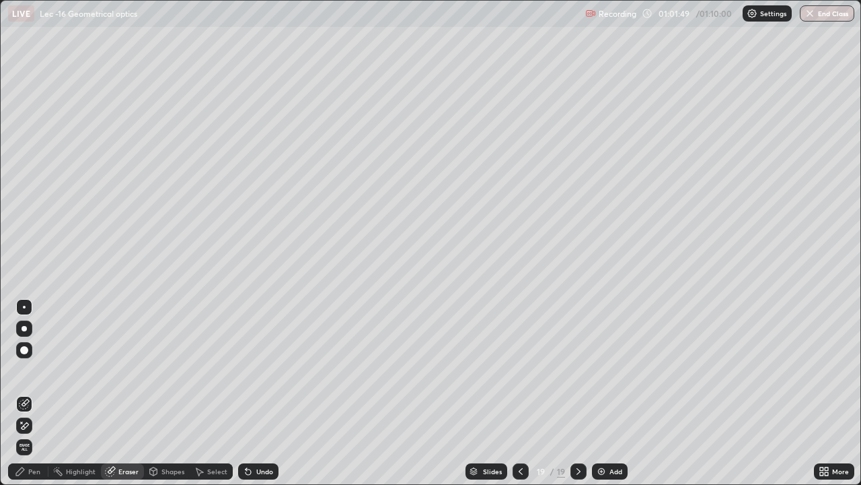
click at [20, 398] on icon at bounding box center [20, 471] width 11 height 11
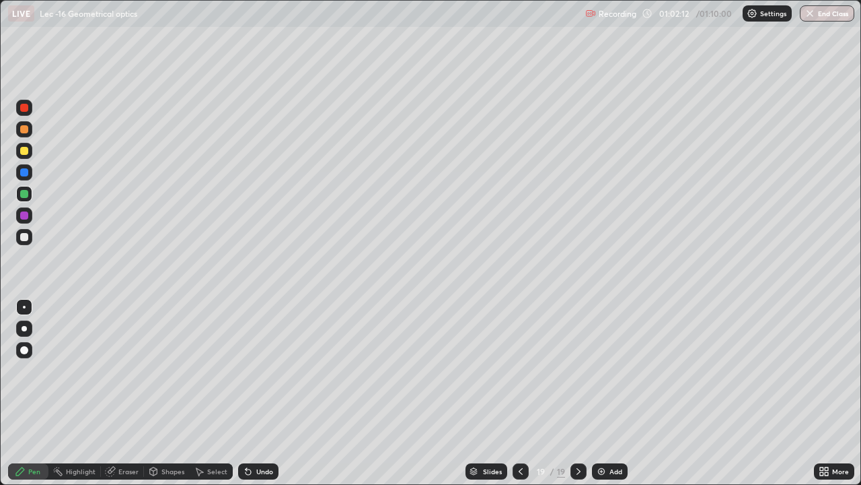
click at [26, 111] on div at bounding box center [24, 108] width 8 height 8
click at [262, 398] on div "Undo" at bounding box center [264, 471] width 17 height 7
click at [24, 194] on div at bounding box center [24, 194] width 8 height 8
click at [260, 398] on div "Undo" at bounding box center [264, 471] width 17 height 7
click at [116, 398] on div "Eraser" at bounding box center [122, 471] width 43 height 16
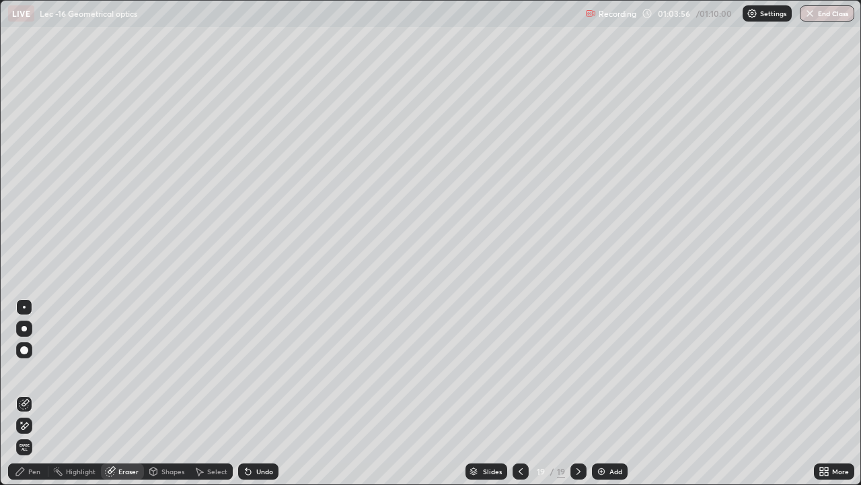
click at [30, 398] on div "Pen" at bounding box center [34, 471] width 12 height 7
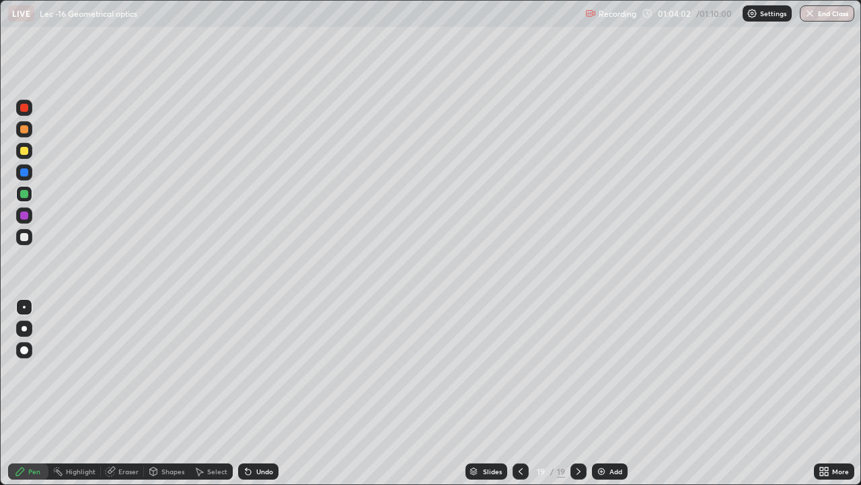
click at [120, 398] on div "Eraser" at bounding box center [128, 471] width 20 height 7
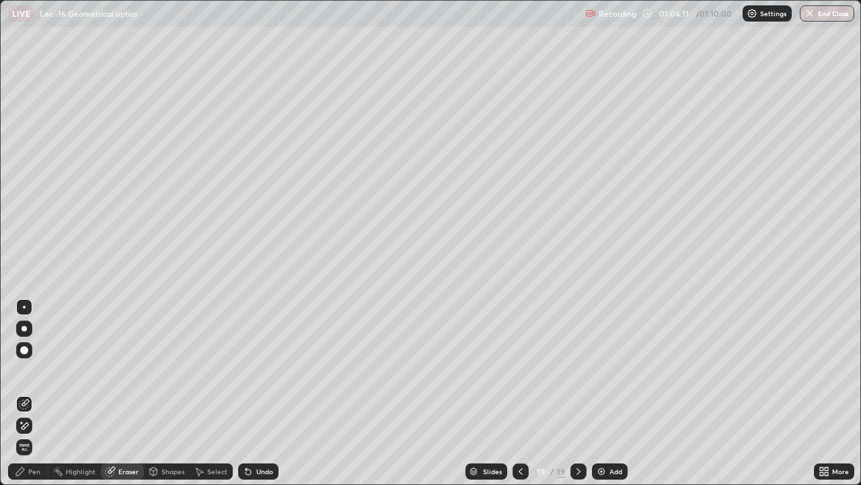
click at [38, 398] on div "Pen" at bounding box center [34, 471] width 12 height 7
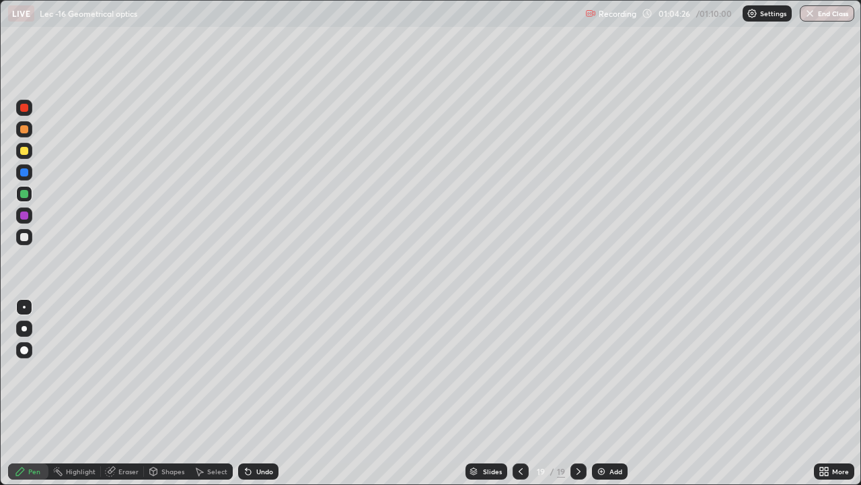
click at [213, 398] on div "Select" at bounding box center [217, 471] width 20 height 7
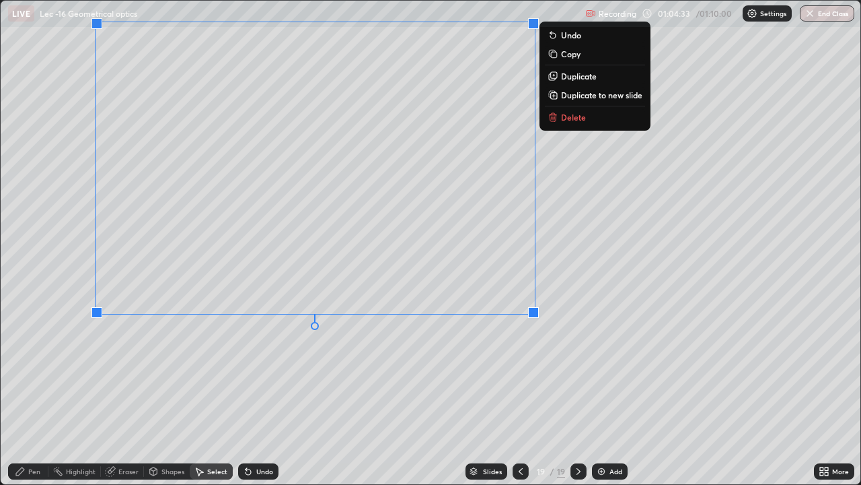
click at [22, 398] on icon at bounding box center [20, 471] width 11 height 11
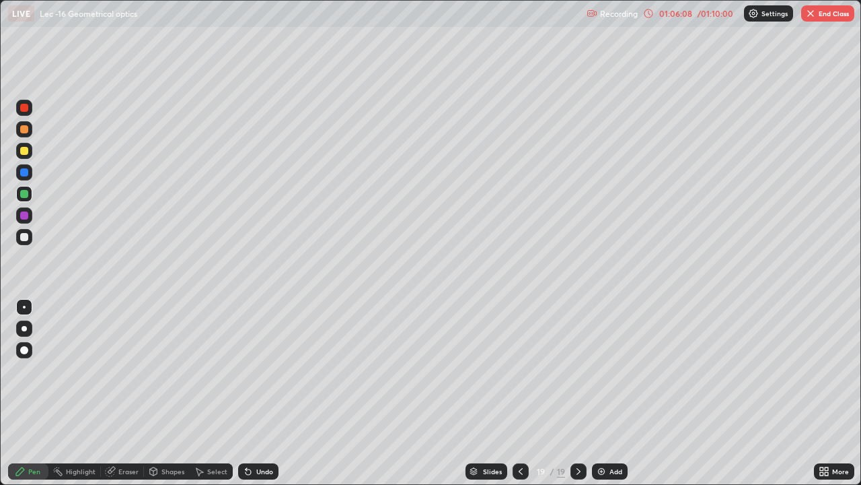
click at [207, 398] on div "Select" at bounding box center [217, 471] width 20 height 7
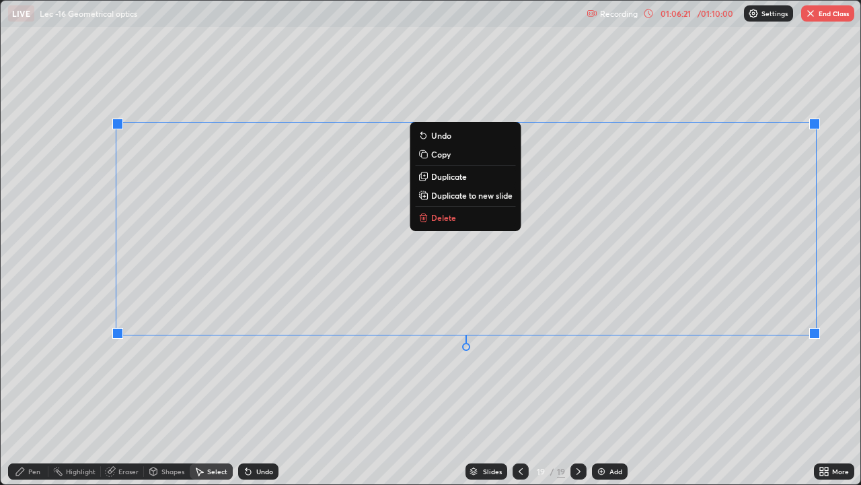
click at [586, 384] on div "0 ° Undo Copy Duplicate Duplicate to new slide Delete" at bounding box center [431, 242] width 860 height 483
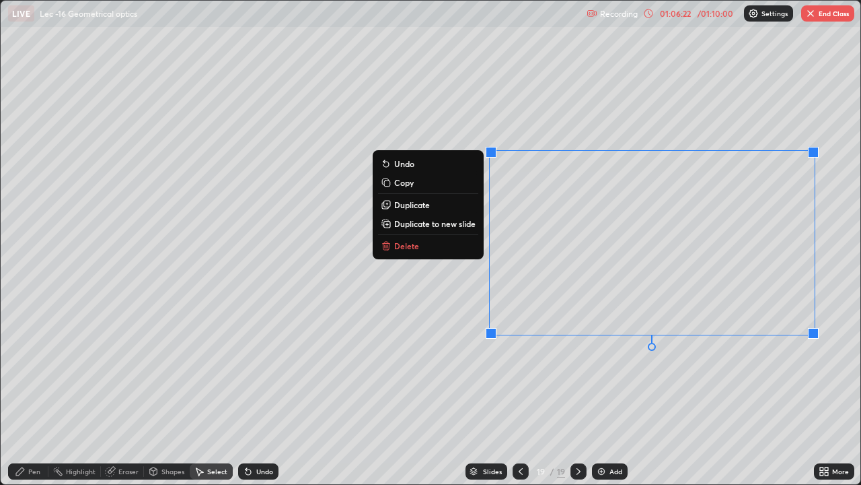
click at [439, 246] on button "Delete" at bounding box center [428, 246] width 100 height 16
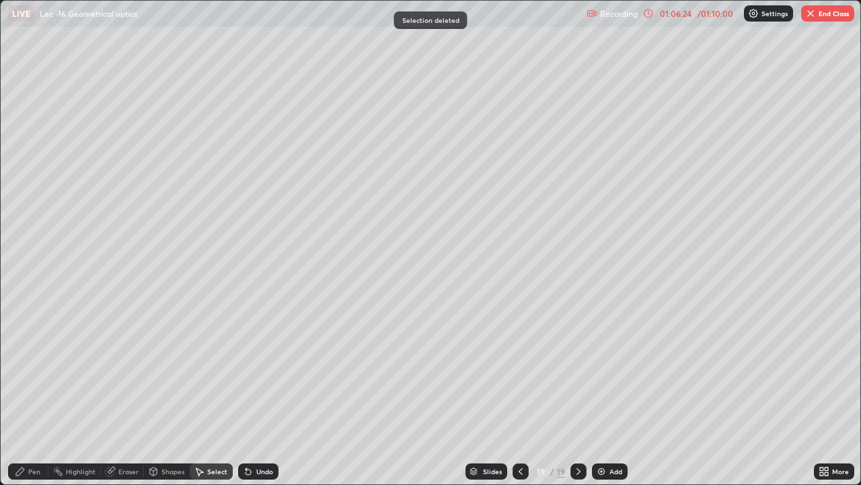
click at [118, 398] on div "Eraser" at bounding box center [128, 471] width 20 height 7
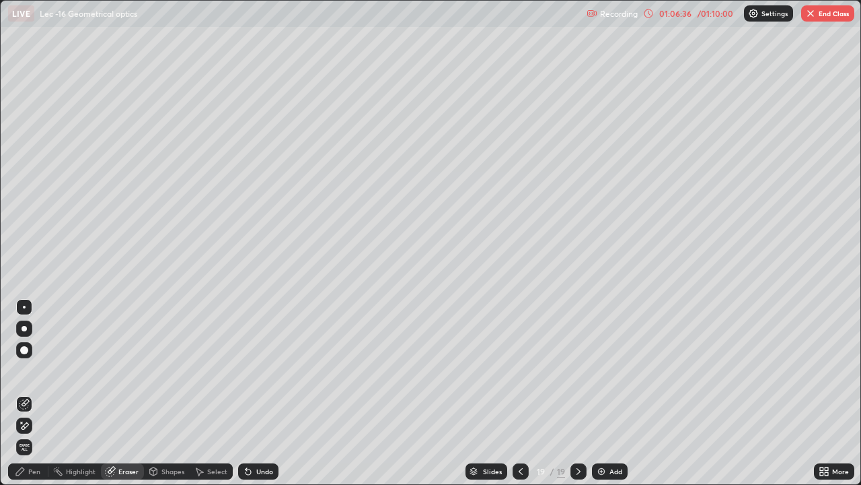
click at [30, 398] on div "Pen" at bounding box center [28, 471] width 40 height 16
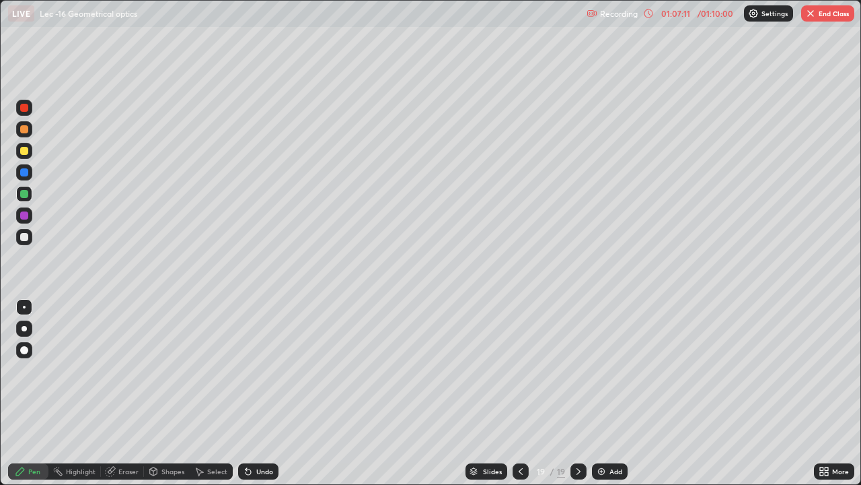
click at [256, 398] on div "Undo" at bounding box center [264, 471] width 17 height 7
click at [255, 398] on div "Undo" at bounding box center [258, 471] width 40 height 16
click at [206, 398] on div "Select" at bounding box center [211, 471] width 43 height 16
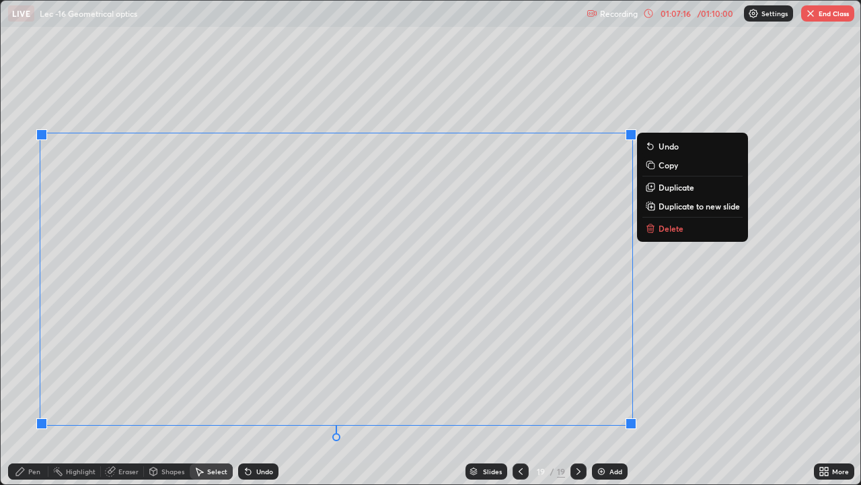
click at [22, 398] on icon at bounding box center [20, 471] width 11 height 11
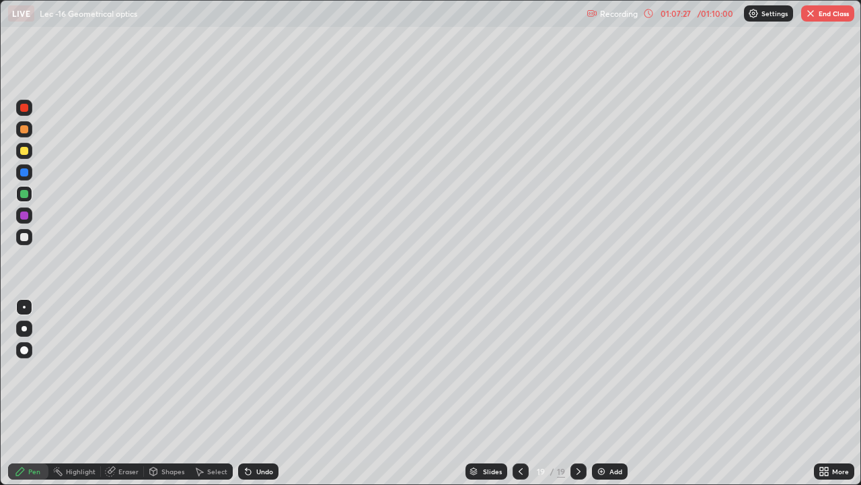
click at [210, 398] on div "Select" at bounding box center [211, 471] width 43 height 16
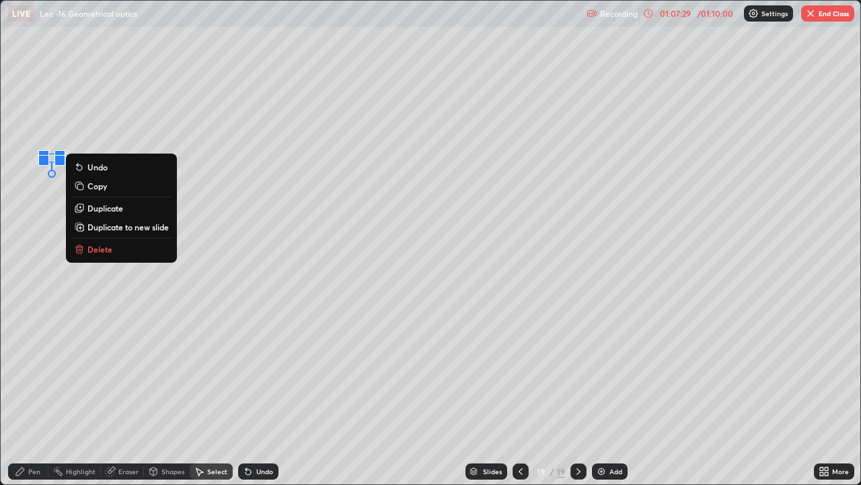
click at [93, 250] on p "Delete" at bounding box center [99, 249] width 25 height 11
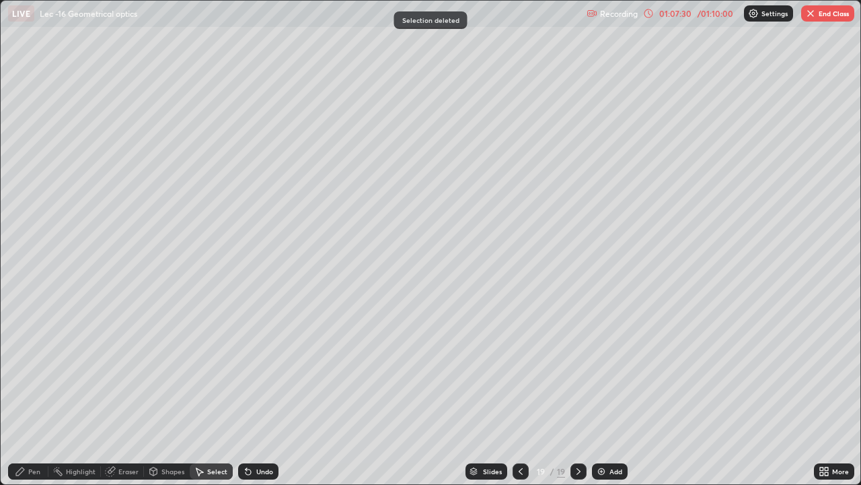
click at [130, 398] on div "Eraser" at bounding box center [128, 471] width 20 height 7
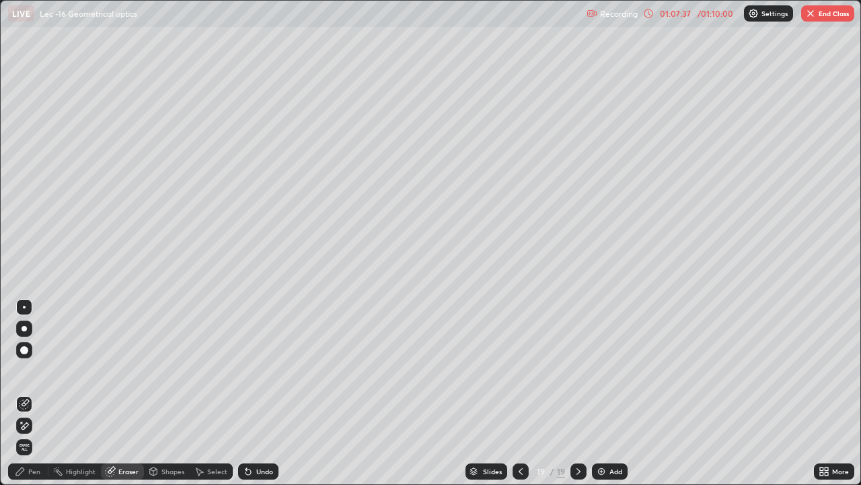
click at [24, 398] on div "Pen" at bounding box center [28, 471] width 40 height 16
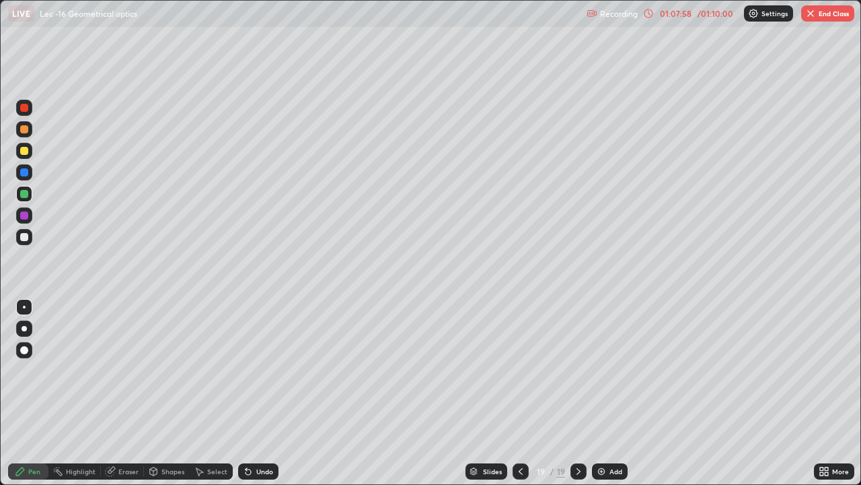
click at [132, 398] on div "Eraser" at bounding box center [128, 471] width 20 height 7
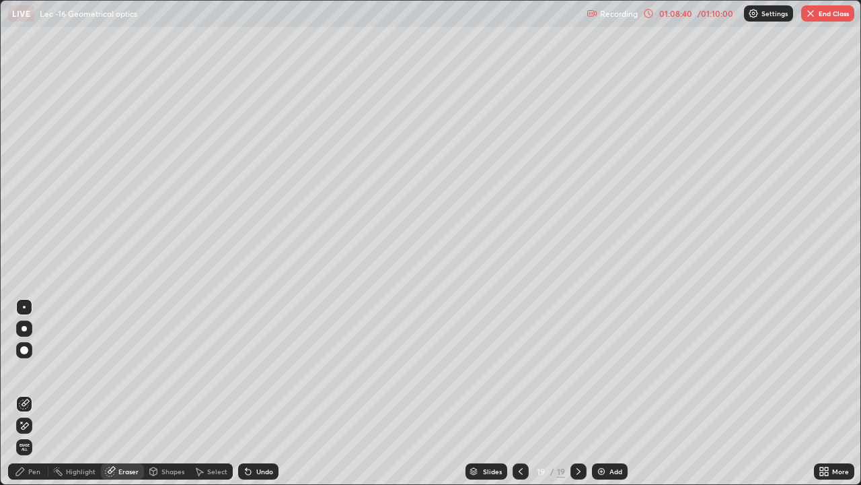
click at [608, 398] on div "Add" at bounding box center [610, 471] width 36 height 16
click at [21, 398] on icon at bounding box center [20, 471] width 11 height 11
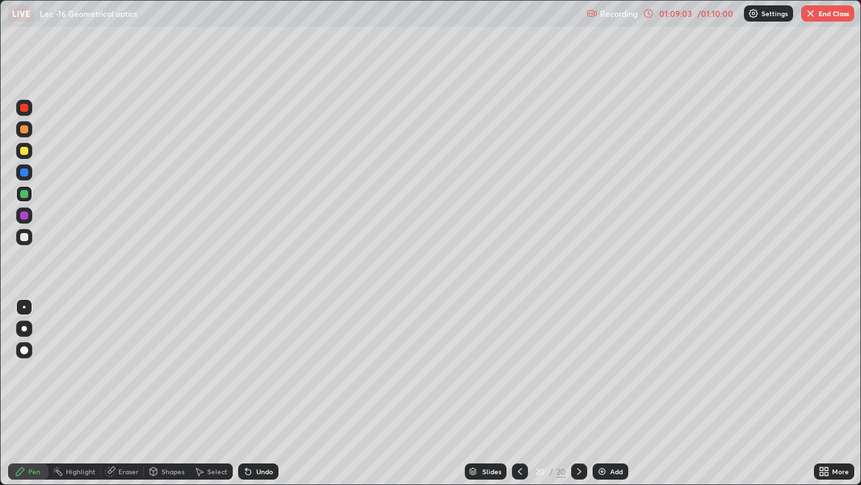
click at [28, 235] on div at bounding box center [24, 237] width 8 height 8
click at [246, 398] on icon at bounding box center [248, 471] width 5 height 5
click at [257, 398] on div "Undo" at bounding box center [264, 471] width 17 height 7
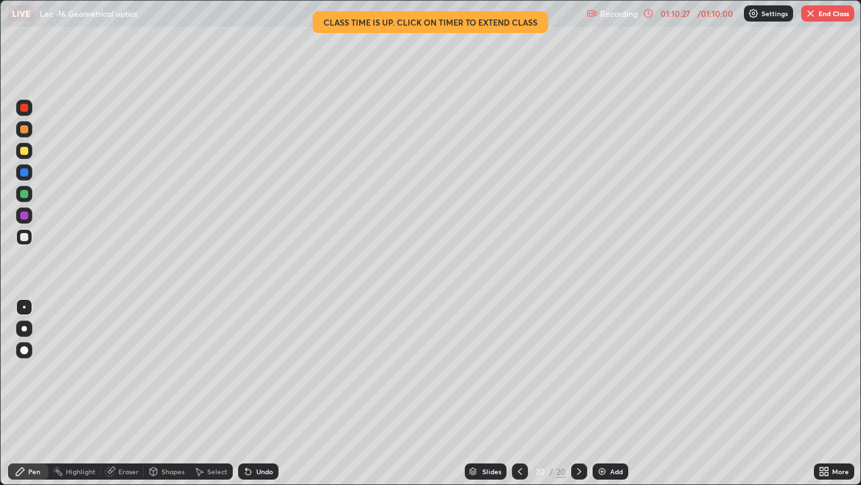
click at [258, 398] on div "Undo" at bounding box center [264, 471] width 17 height 7
click at [219, 398] on div "Select" at bounding box center [211, 471] width 43 height 16
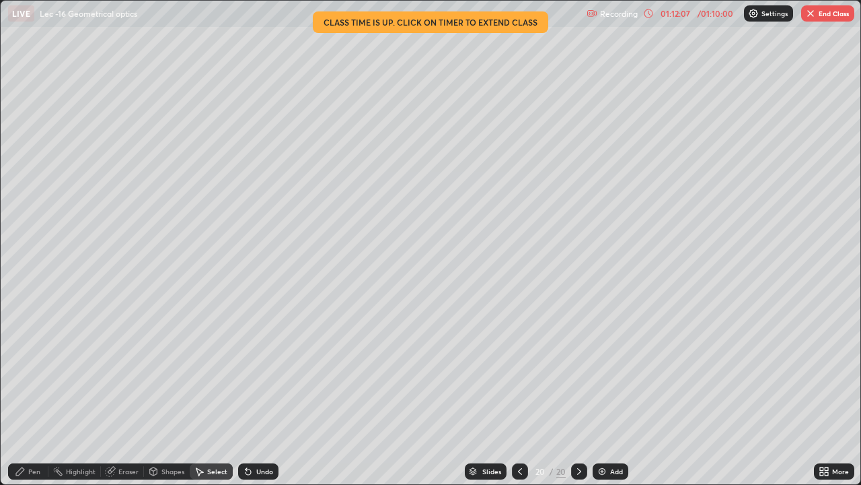
click at [582, 166] on div "0 ° Undo Copy Duplicate Duplicate to new slide Delete" at bounding box center [431, 242] width 860 height 483
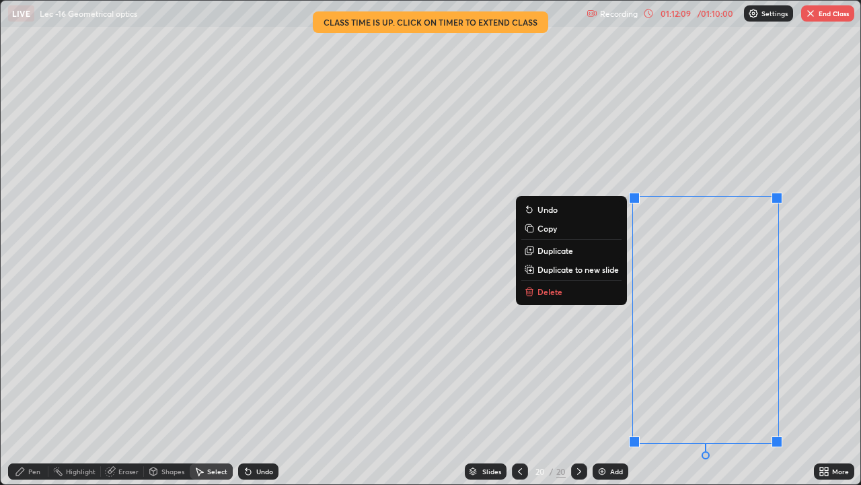
click at [590, 292] on button "Delete" at bounding box center [572, 291] width 100 height 16
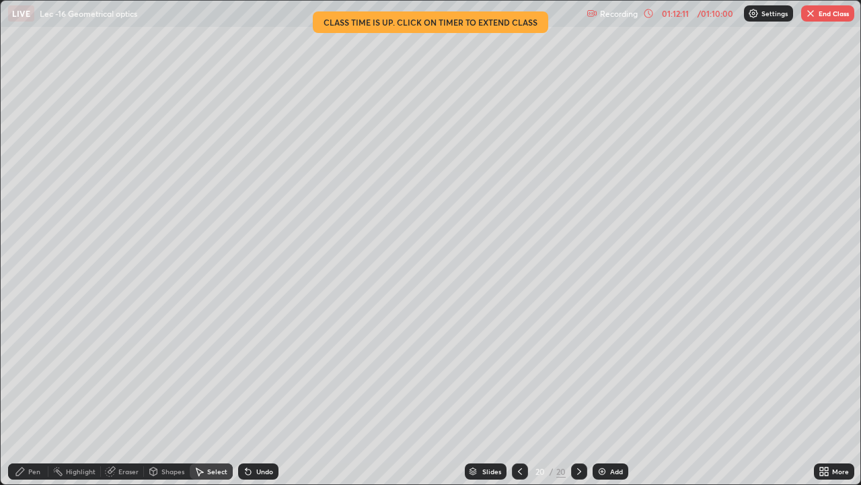
click at [518, 398] on icon at bounding box center [520, 471] width 11 height 11
click at [517, 398] on icon at bounding box center [520, 471] width 11 height 11
click at [513, 398] on div at bounding box center [520, 471] width 16 height 16
click at [578, 398] on icon at bounding box center [579, 471] width 11 height 11
click at [585, 398] on div at bounding box center [579, 471] width 16 height 27
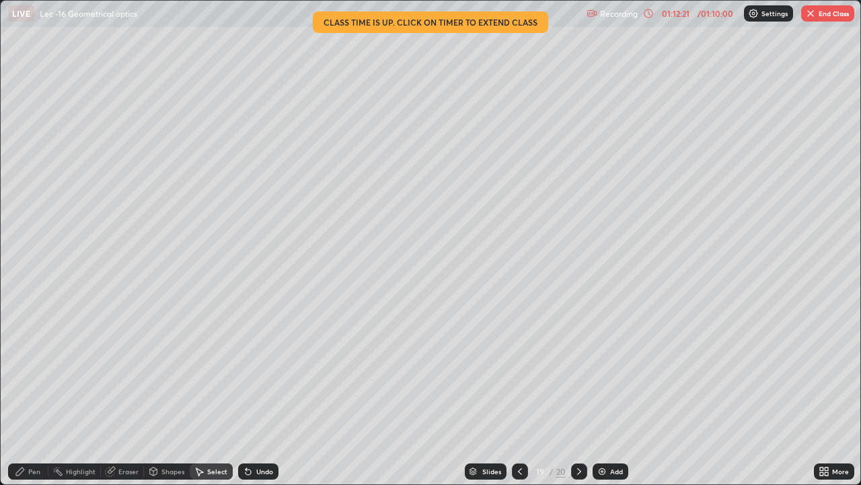
click at [28, 398] on div "Pen" at bounding box center [34, 471] width 12 height 7
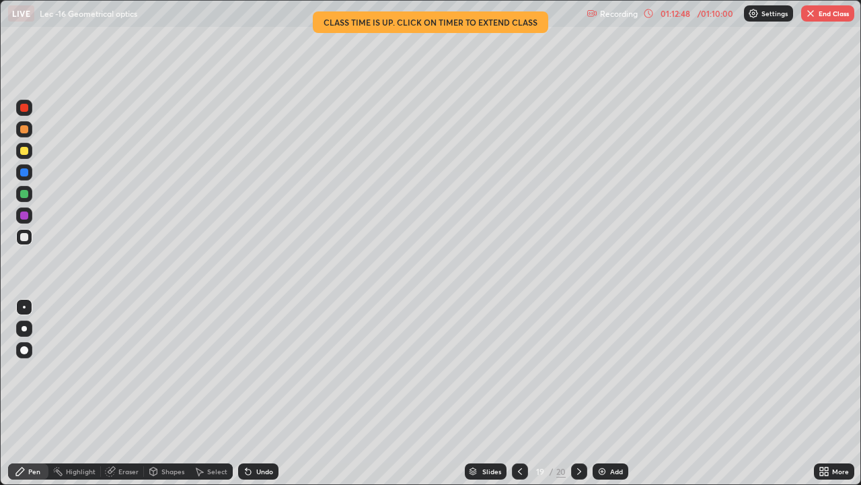
click at [579, 398] on icon at bounding box center [579, 471] width 4 height 7
click at [212, 398] on div "Select" at bounding box center [211, 471] width 43 height 16
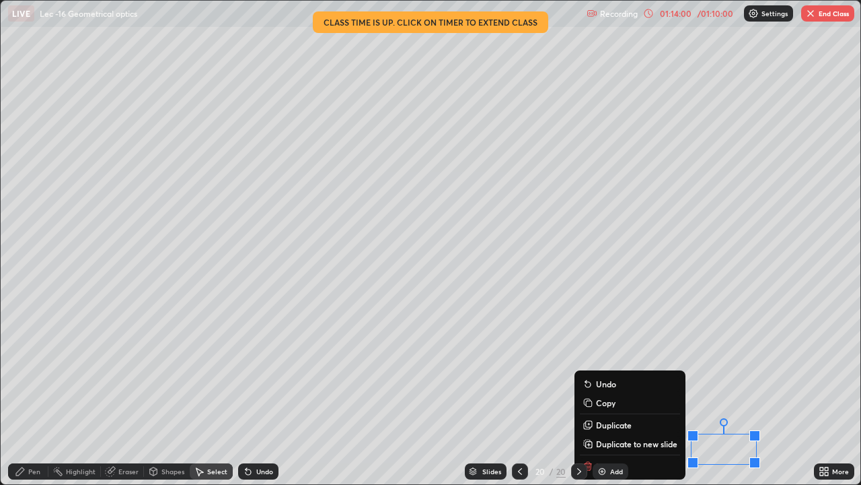
click at [617, 398] on div "Add" at bounding box center [616, 471] width 13 height 7
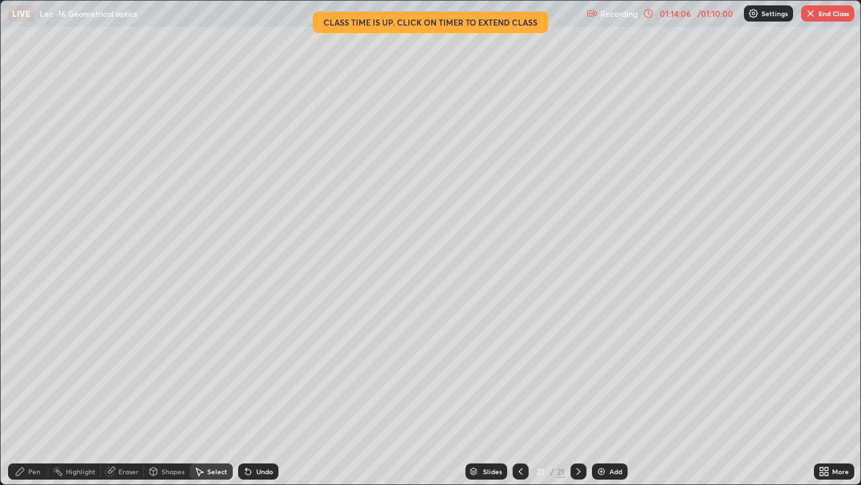
click at [516, 398] on icon at bounding box center [521, 471] width 11 height 11
click at [364, 198] on div "0 ° Undo Copy Duplicate Duplicate to new slide Delete" at bounding box center [431, 242] width 860 height 483
click at [370, 197] on div "0 ° Undo Copy Duplicate Duplicate to new slide Delete" at bounding box center [431, 242] width 860 height 483
click at [826, 15] on button "End Class" at bounding box center [828, 13] width 53 height 16
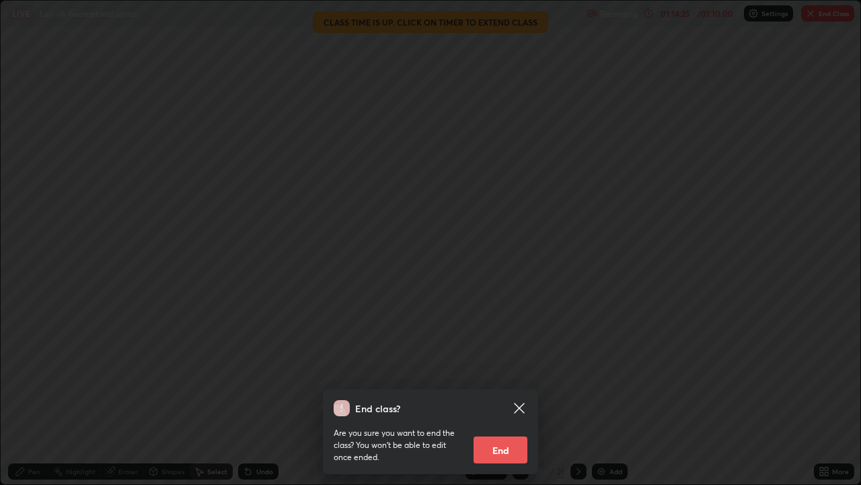
click at [503, 398] on button "End" at bounding box center [501, 449] width 54 height 27
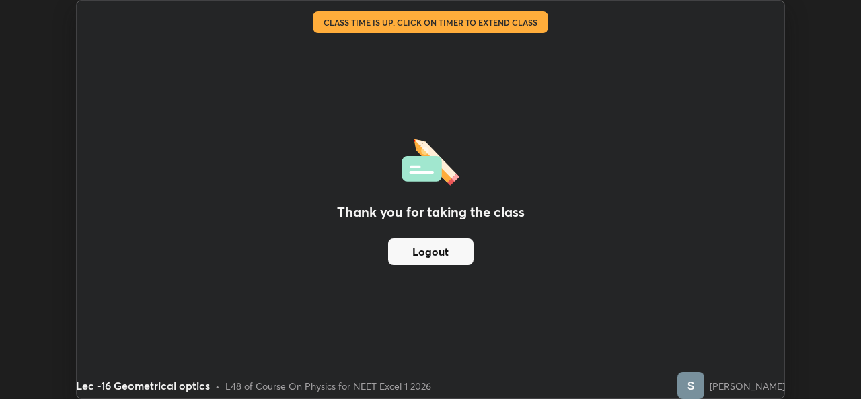
scroll to position [66904, 66441]
